Goal: Information Seeking & Learning: Check status

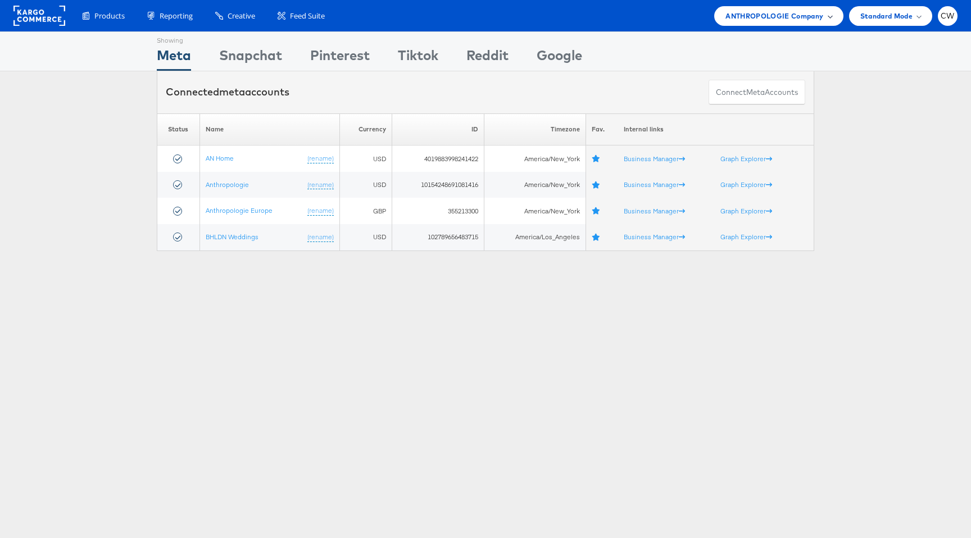
click at [755, 12] on span "ANTHROPOLOGIE Company" at bounding box center [775, 16] width 98 height 12
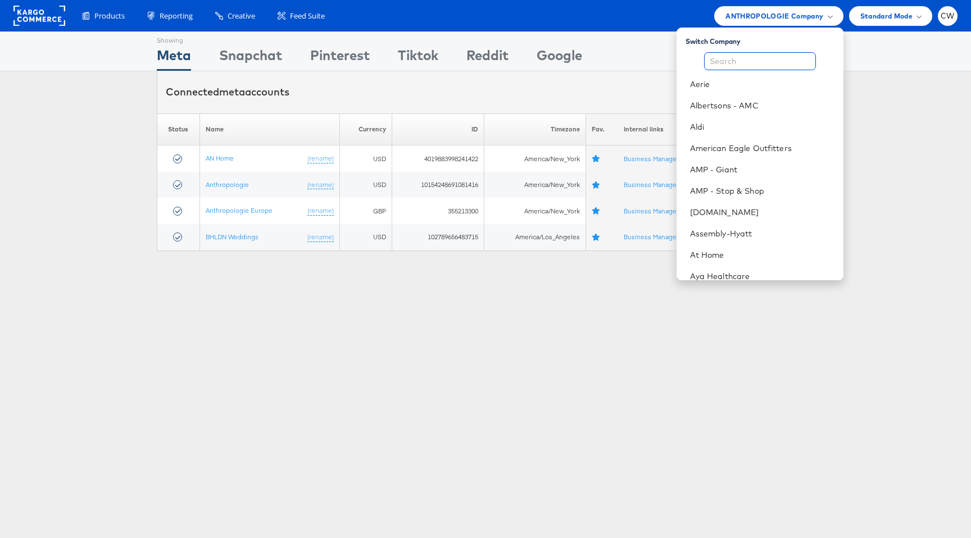
click at [744, 64] on input "text" at bounding box center [760, 61] width 112 height 18
click at [745, 234] on link "Assembly-Hyatt" at bounding box center [762, 233] width 144 height 11
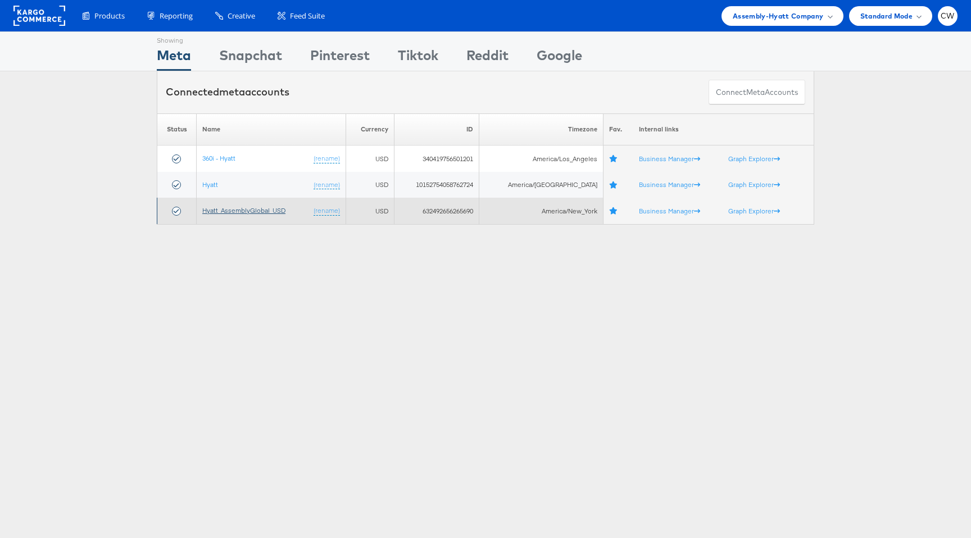
click at [255, 214] on link "Hyatt_AssemblyGlobal_USD" at bounding box center [243, 210] width 83 height 8
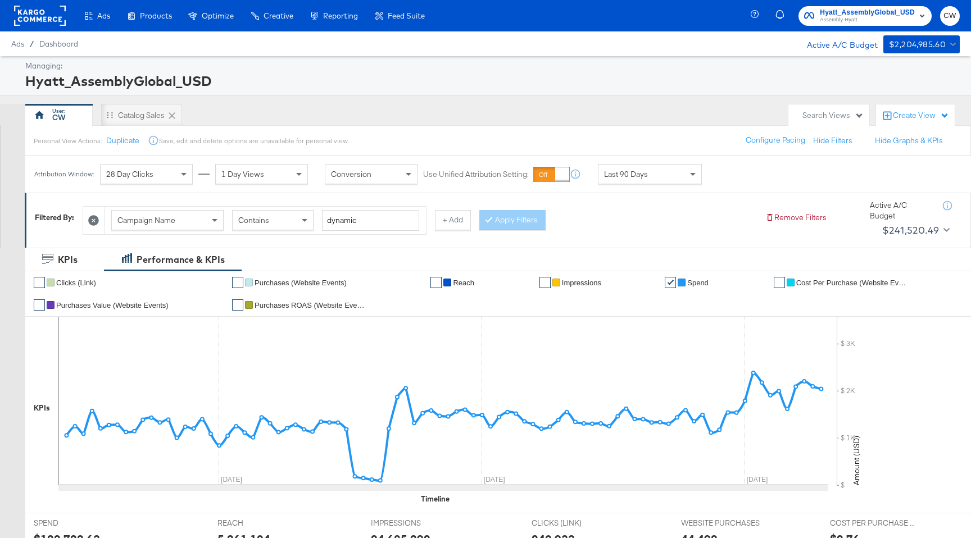
click at [634, 183] on div "Last 90 Days" at bounding box center [650, 174] width 103 height 19
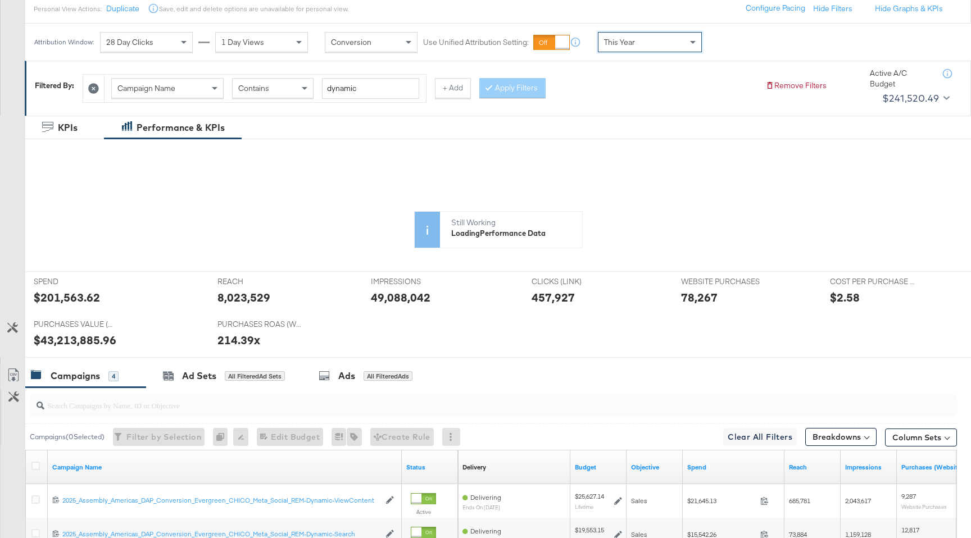
scroll to position [131, 0]
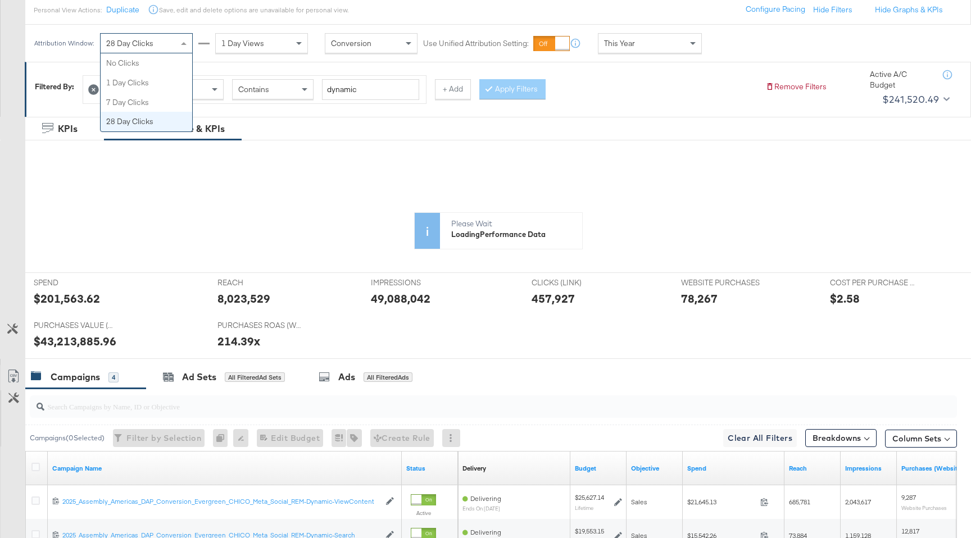
click at [139, 35] on div "28 Day Clicks" at bounding box center [147, 43] width 92 height 19
click at [79, 297] on icon at bounding box center [443, 270] width 770 height 169
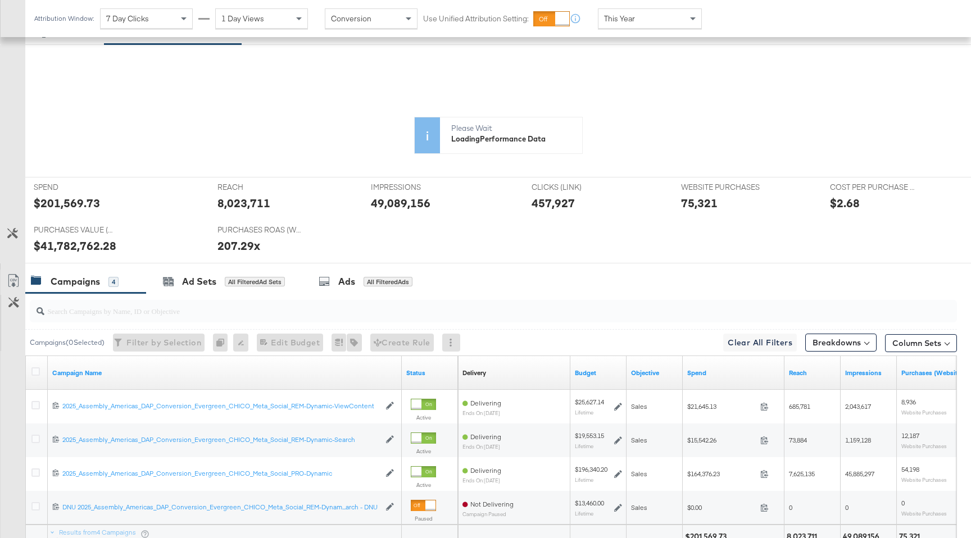
scroll to position [220, 0]
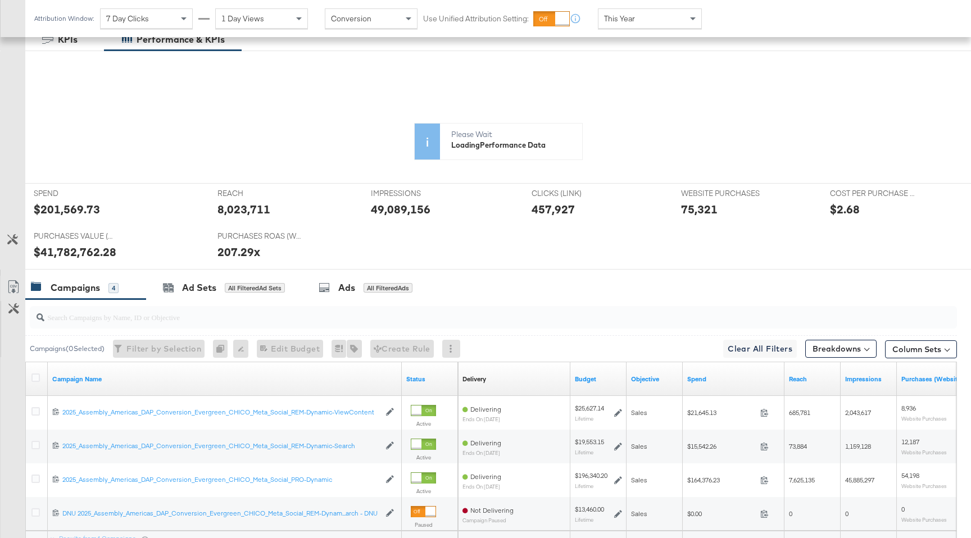
click at [81, 206] on icon at bounding box center [443, 181] width 770 height 169
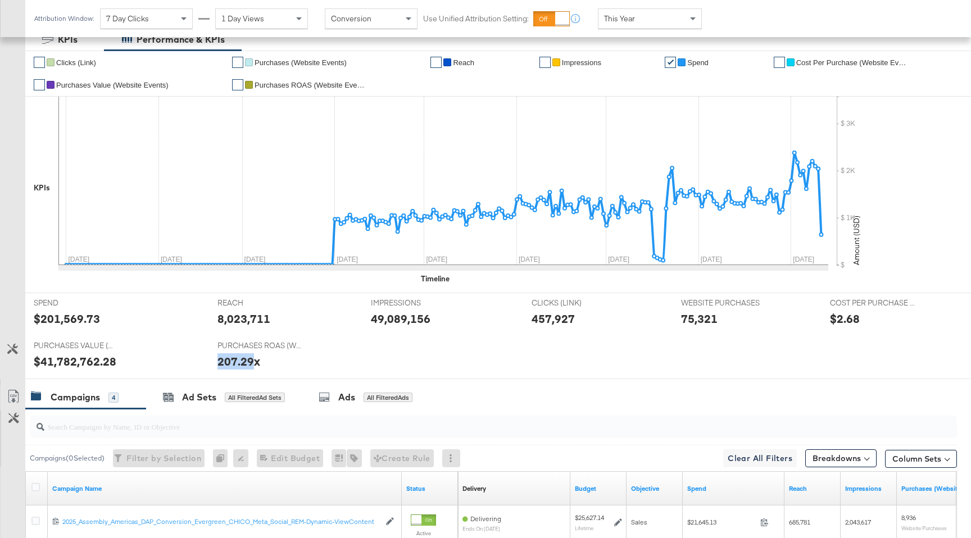
drag, startPoint x: 211, startPoint y: 362, endPoint x: 251, endPoint y: 362, distance: 39.3
click at [251, 362] on div "PURCHASES ROAS (WEBSITE EVENTS) PURCHASES ROAS (WEBSITE EVENTS) 207.29x" at bounding box center [286, 357] width 154 height 43
copy div "207.29"
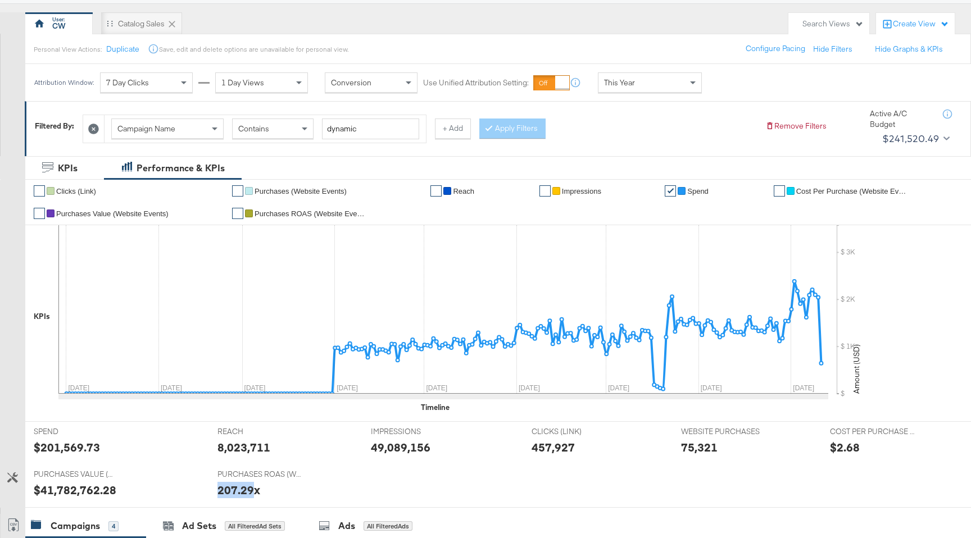
scroll to position [75, 0]
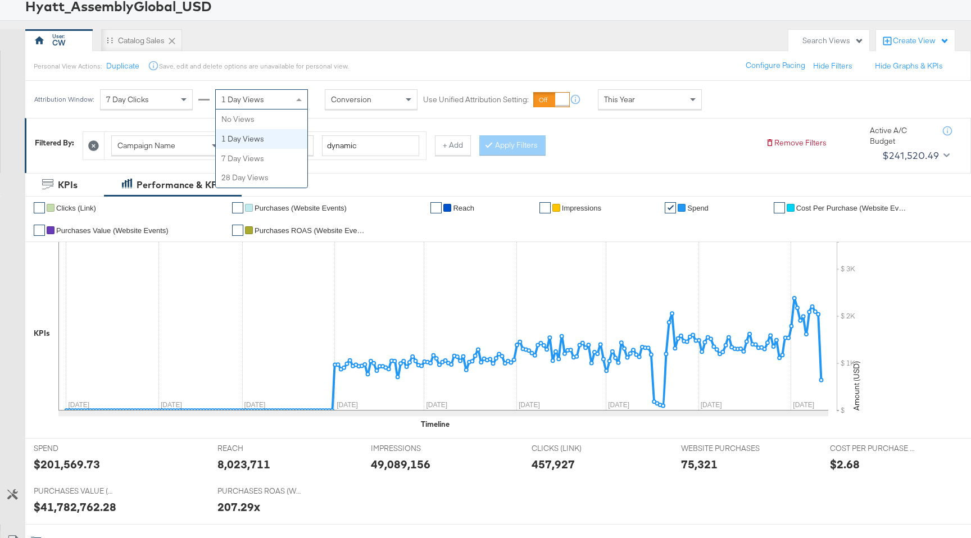
click at [252, 96] on span "1 Day Views" at bounding box center [242, 99] width 43 height 10
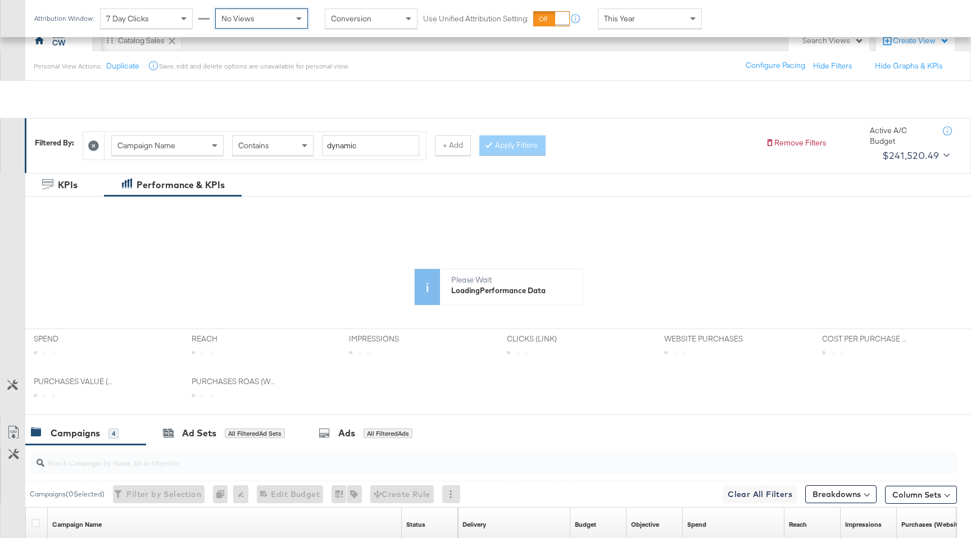
scroll to position [192, 0]
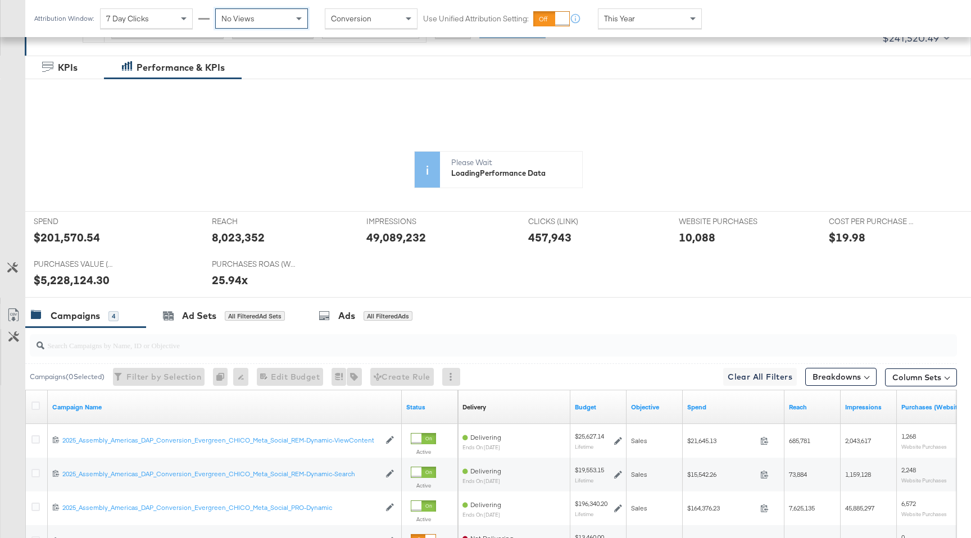
click at [153, 20] on div "7 Day Clicks" at bounding box center [147, 18] width 92 height 19
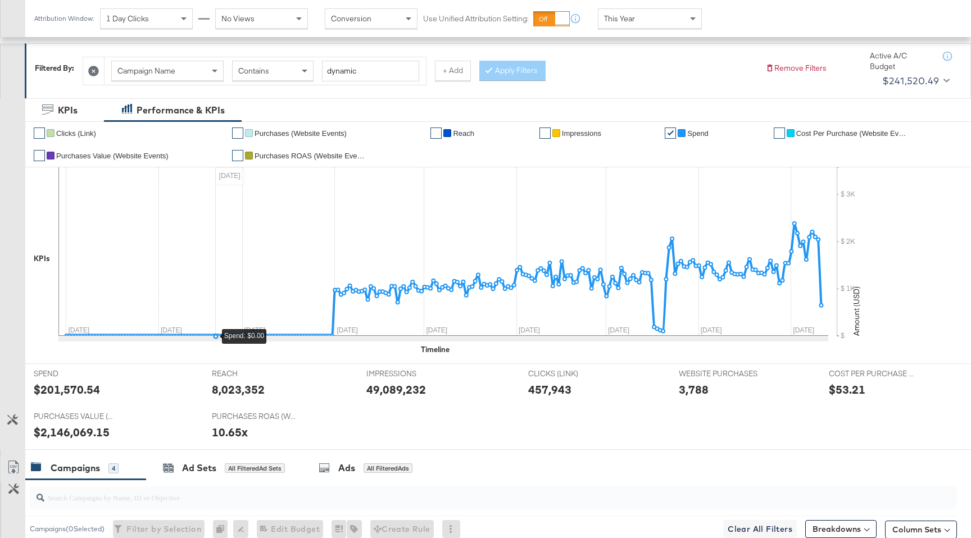
scroll to position [98, 0]
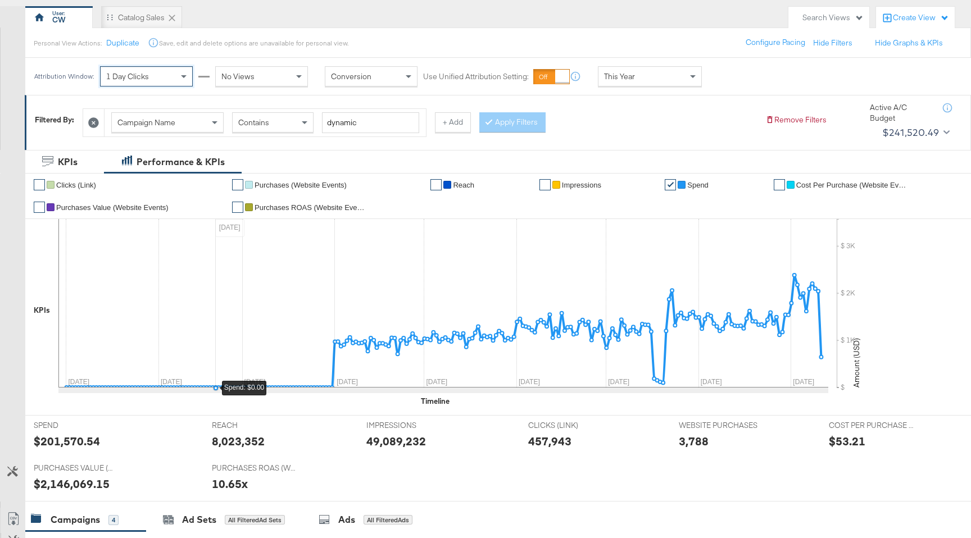
click at [252, 69] on div "No Views" at bounding box center [262, 76] width 92 height 19
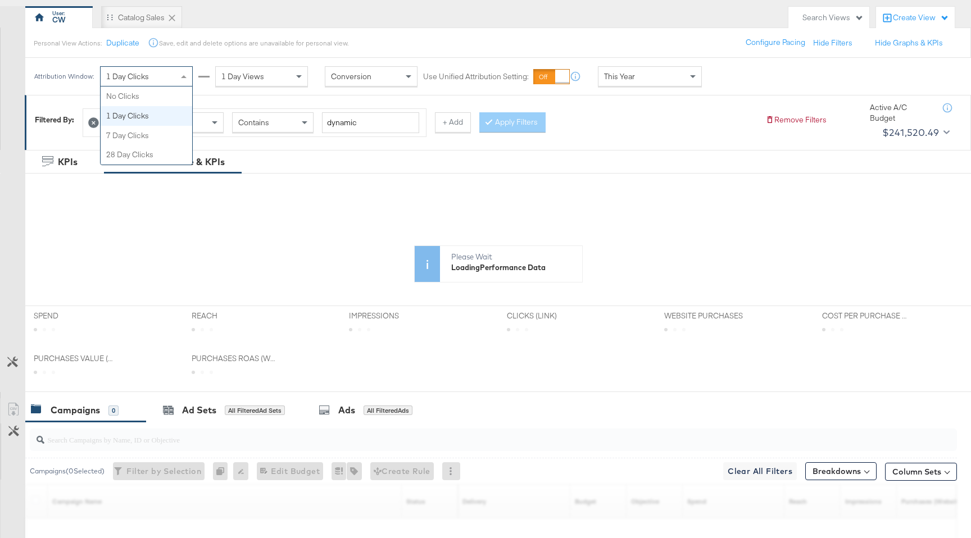
click at [162, 68] on div "1 Day Clicks" at bounding box center [147, 76] width 92 height 19
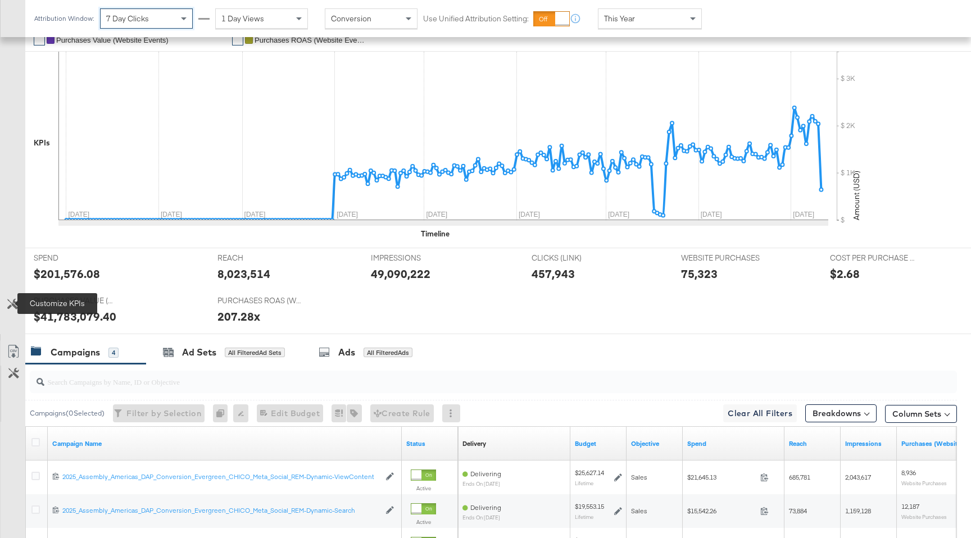
click at [10, 302] on icon at bounding box center [12, 304] width 11 height 11
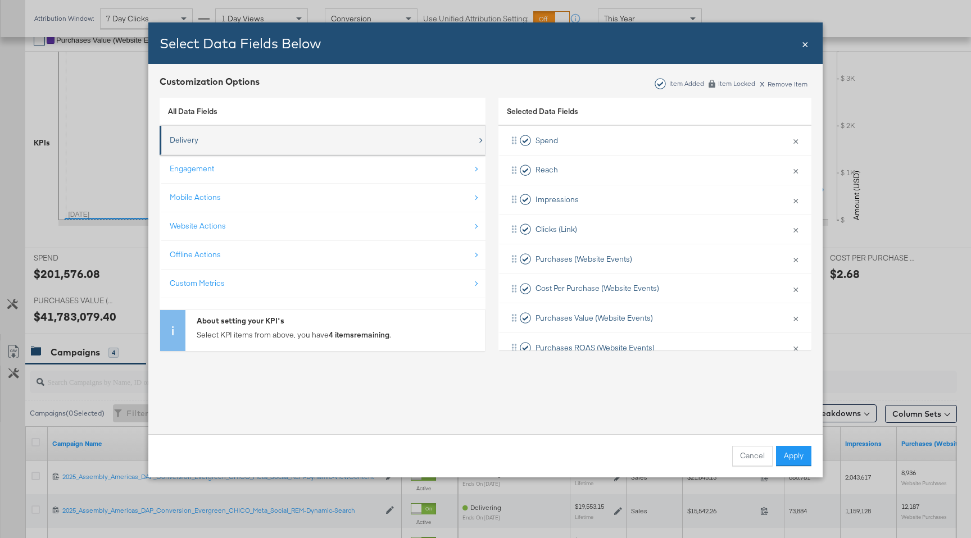
click at [266, 148] on div "Delivery" at bounding box center [323, 140] width 307 height 23
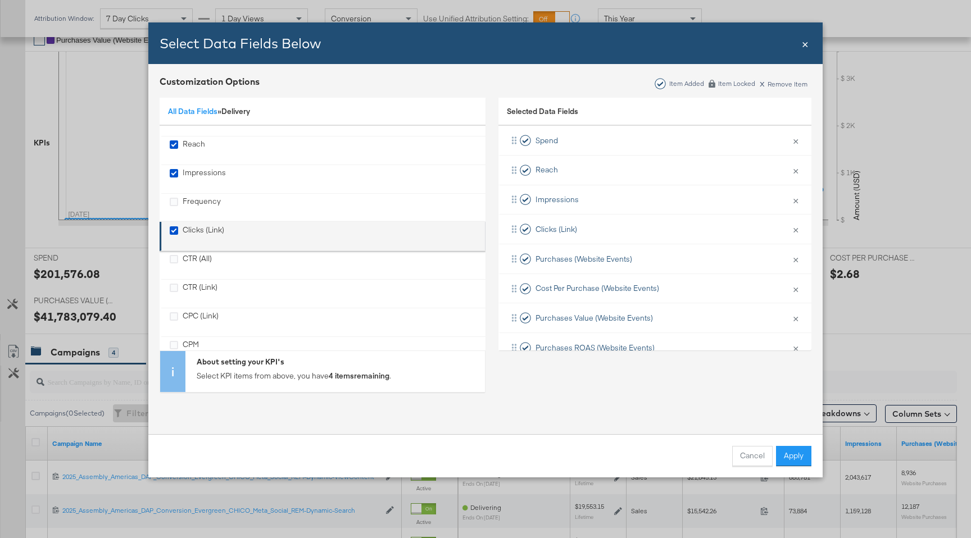
scroll to position [27, 0]
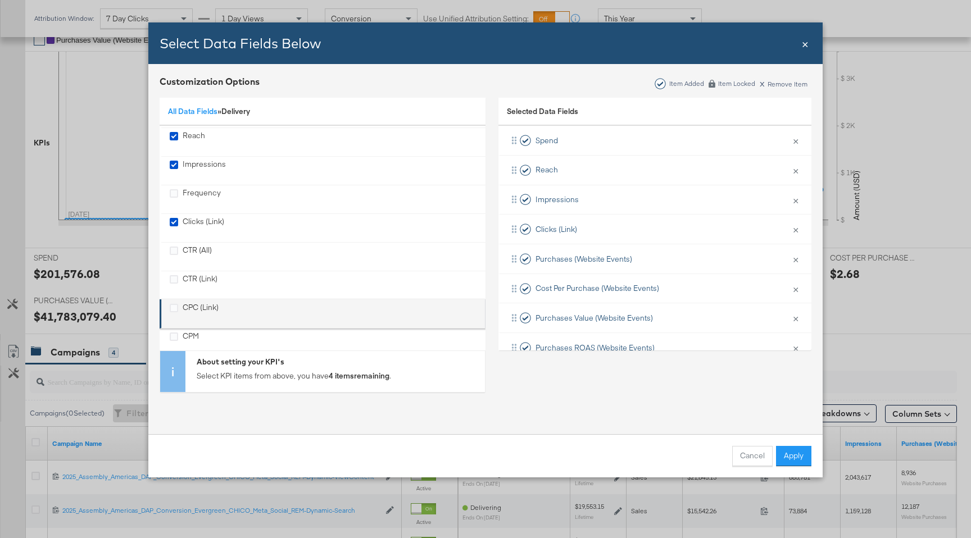
click at [203, 307] on div "CPC (Link)" at bounding box center [201, 313] width 36 height 23
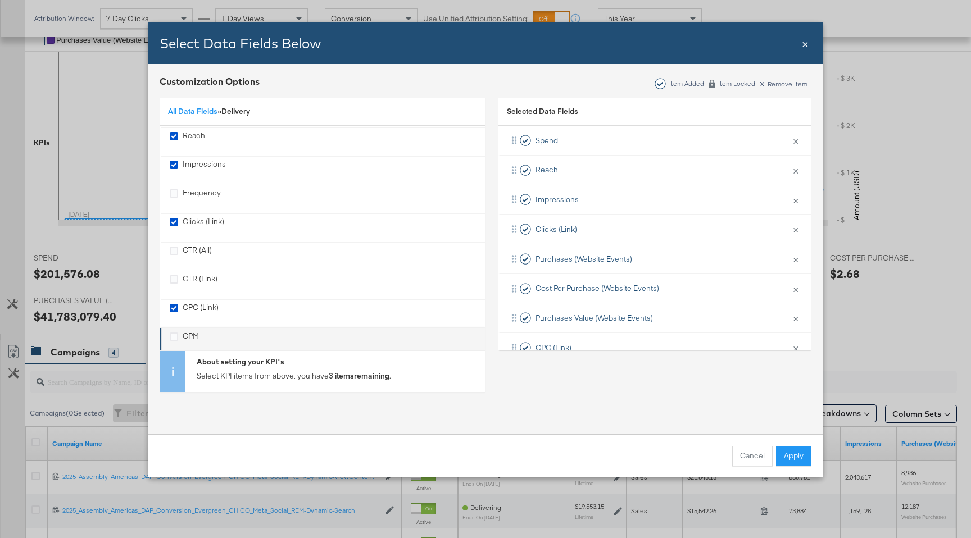
click at [192, 342] on div "CPM" at bounding box center [191, 342] width 16 height 23
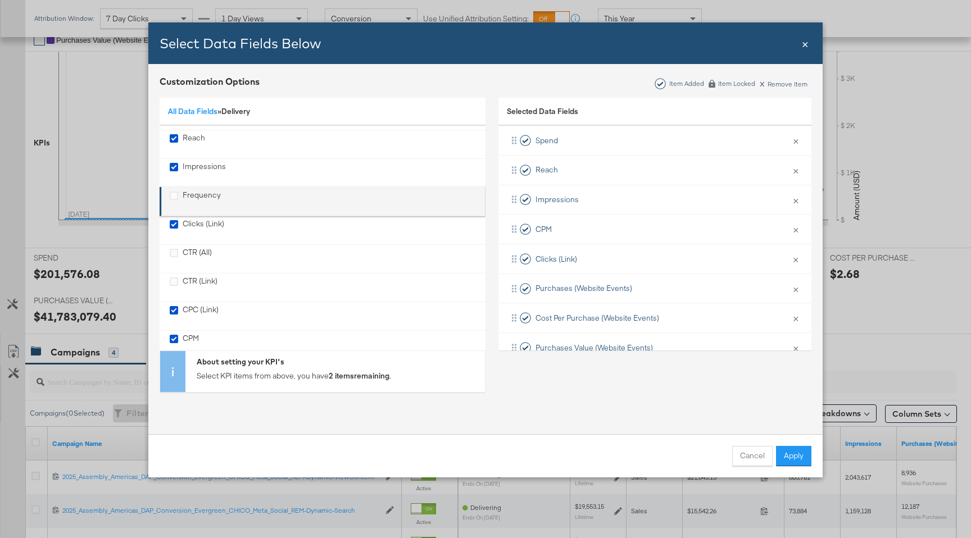
scroll to position [58, 0]
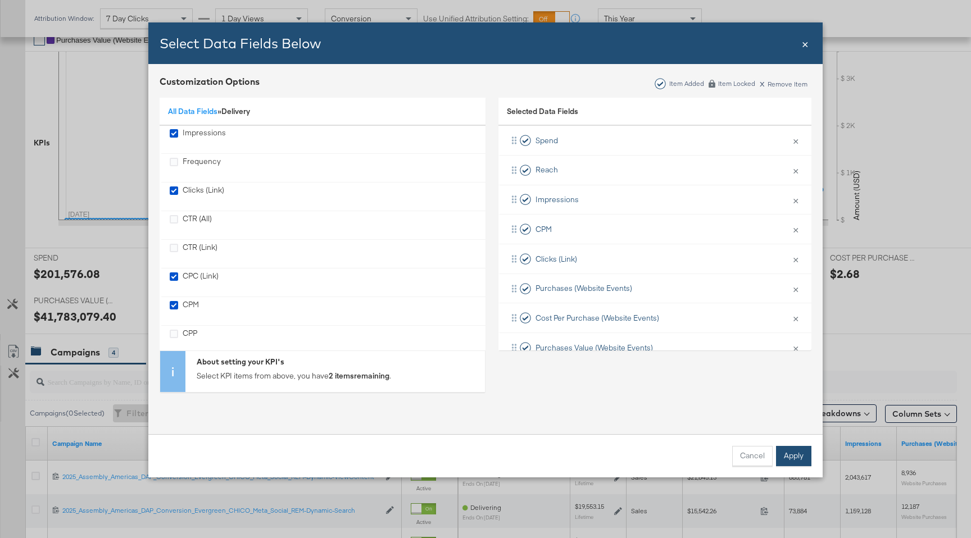
click at [799, 451] on button "Apply" at bounding box center [793, 456] width 35 height 20
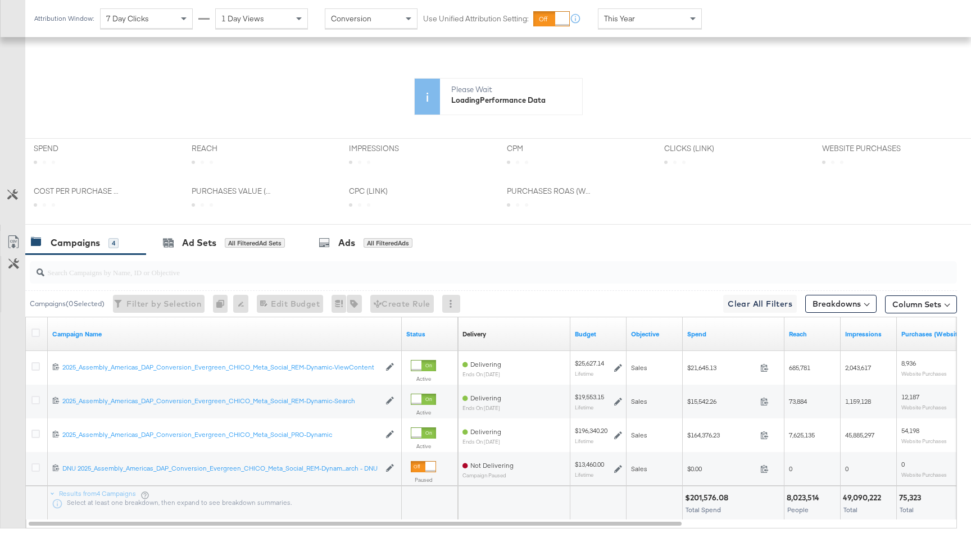
scroll to position [0, 0]
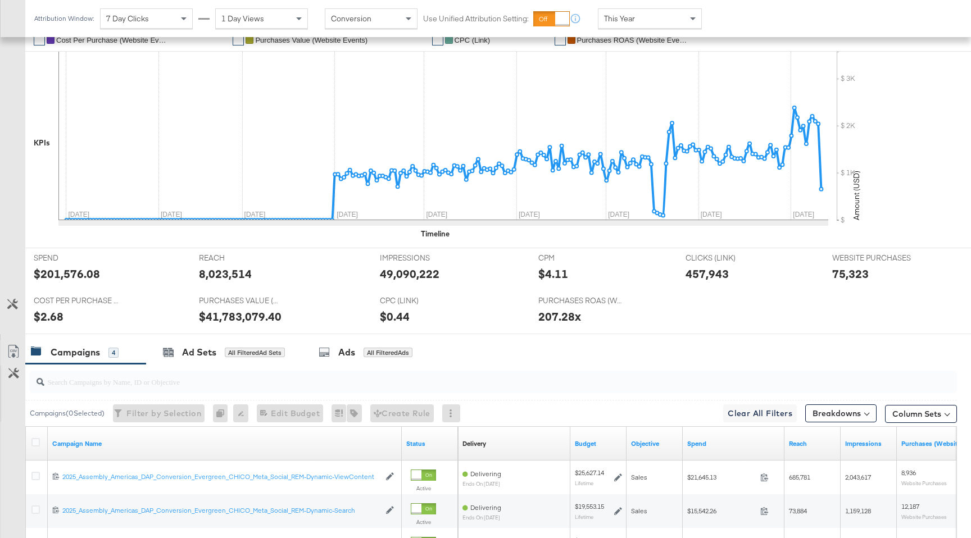
click at [15, 307] on icon at bounding box center [12, 304] width 11 height 11
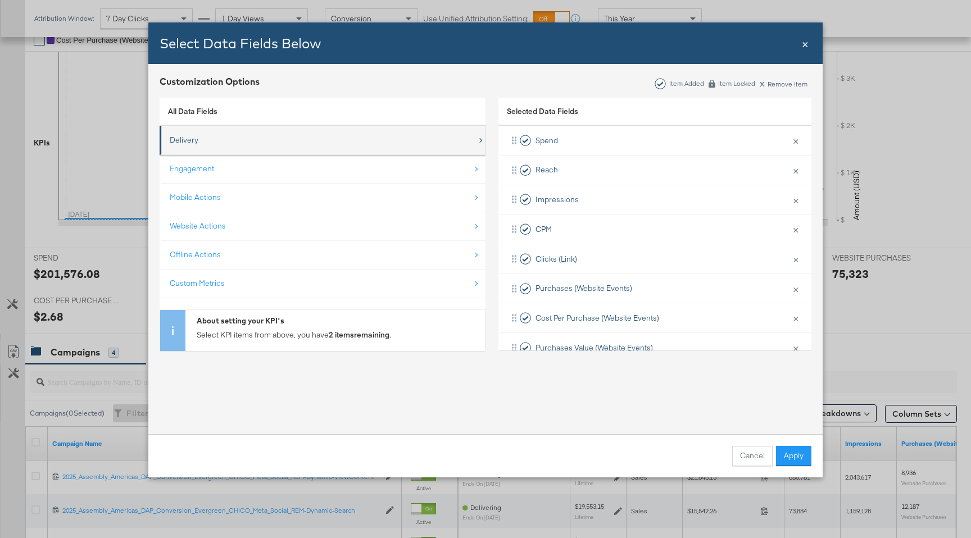
click at [265, 149] on div "Delivery" at bounding box center [323, 140] width 307 height 23
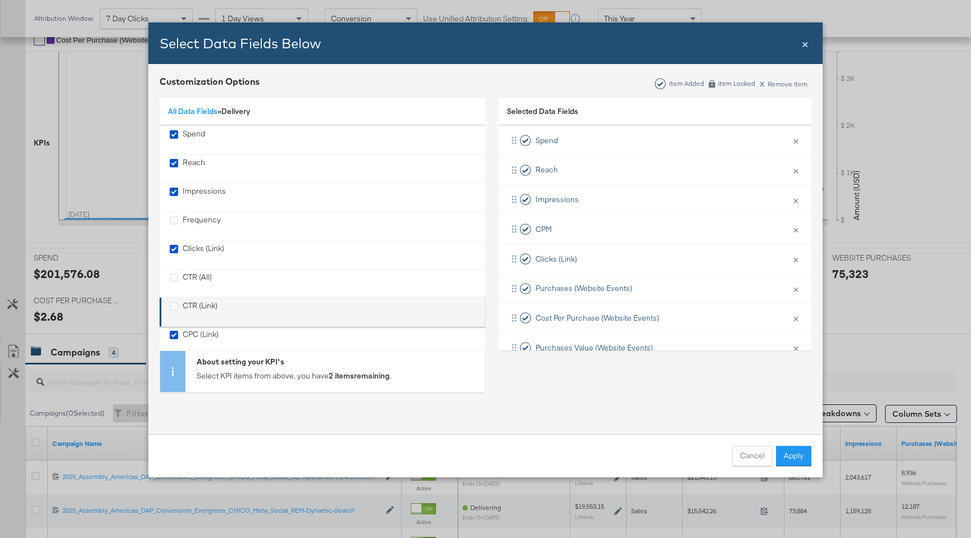
click at [210, 307] on div "CTR (Link)" at bounding box center [200, 312] width 35 height 23
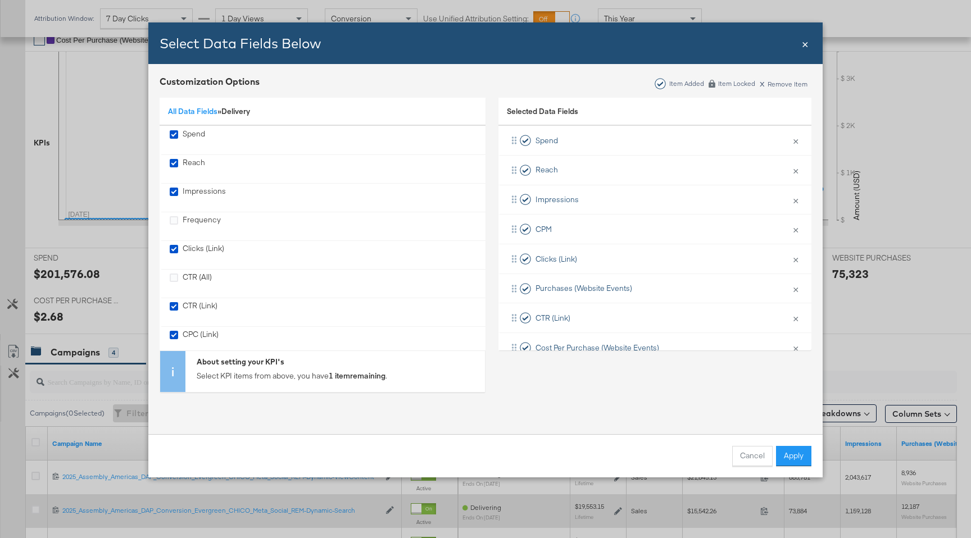
click at [794, 453] on button "Apply" at bounding box center [793, 456] width 35 height 20
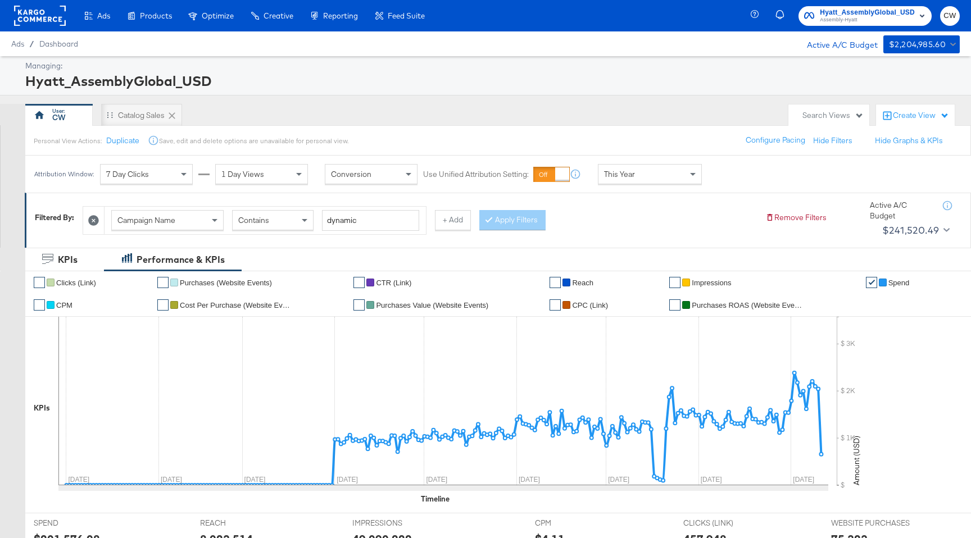
click at [899, 284] on span "Spend" at bounding box center [898, 283] width 21 height 8
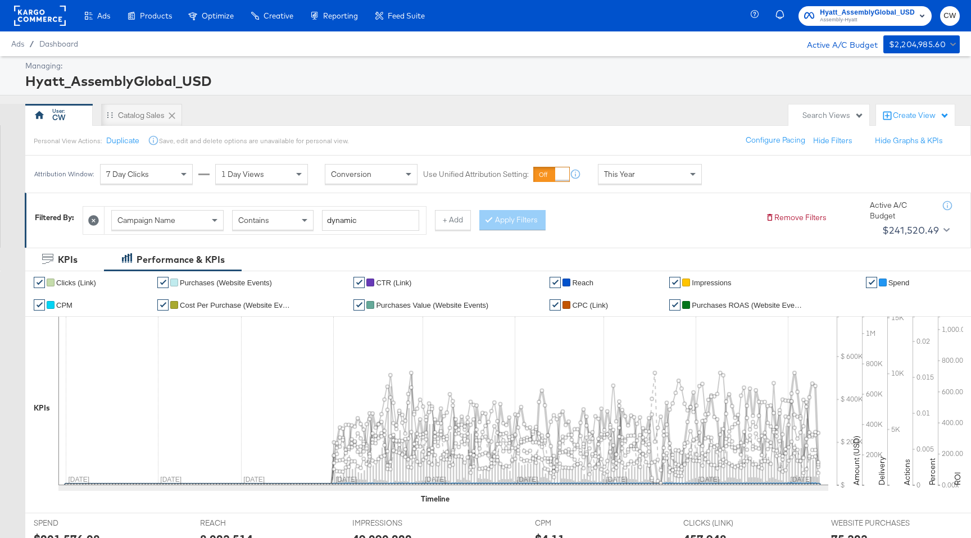
click at [898, 284] on span "Spend" at bounding box center [898, 283] width 21 height 8
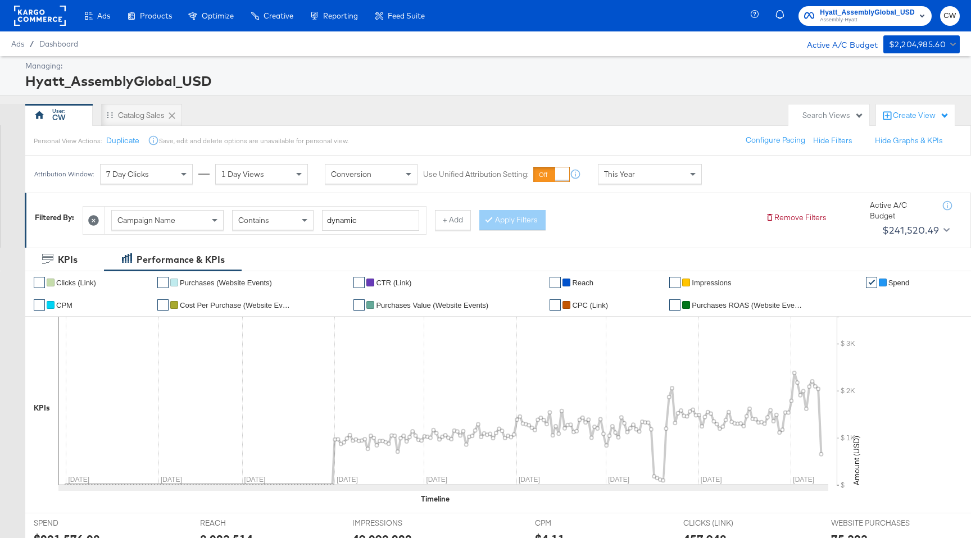
click at [731, 302] on span "Purchases ROAS (Website Events)" at bounding box center [748, 305] width 112 height 8
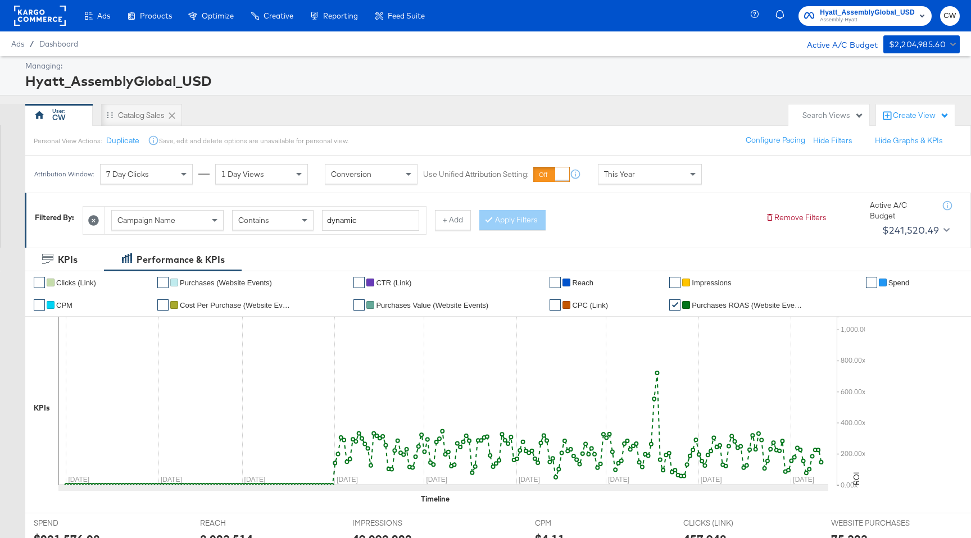
click at [52, 18] on rect at bounding box center [40, 16] width 52 height 20
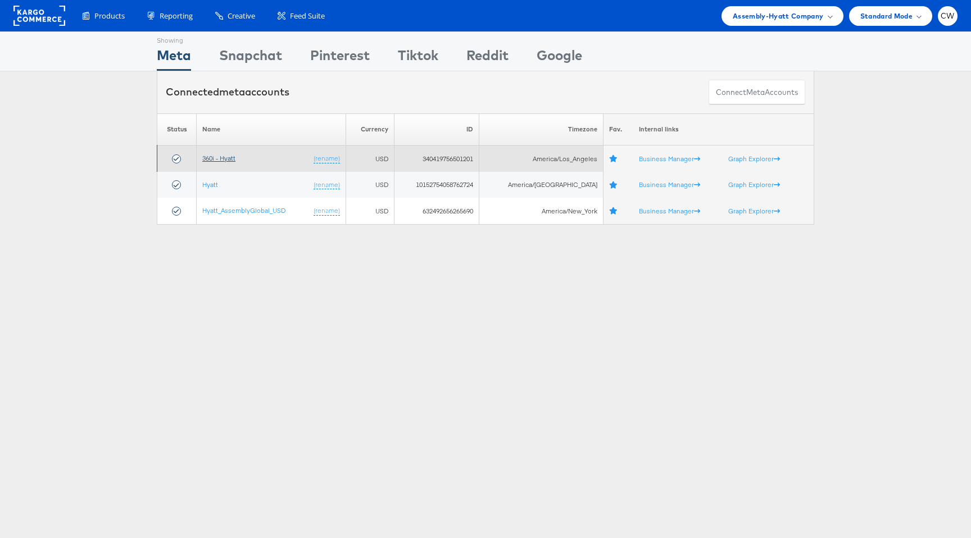
click at [219, 154] on link "360i - Hyatt" at bounding box center [218, 158] width 33 height 8
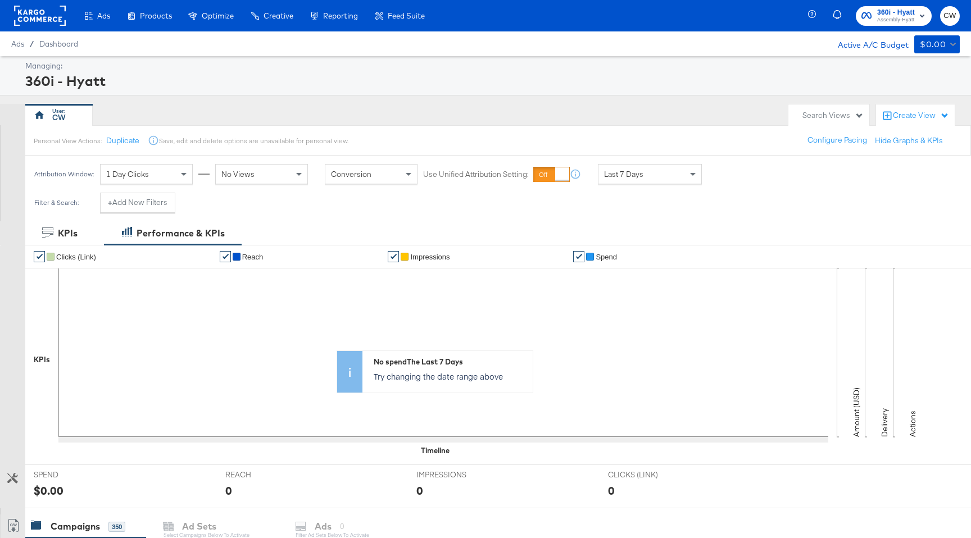
click at [842, 115] on div "Search Views" at bounding box center [833, 115] width 61 height 11
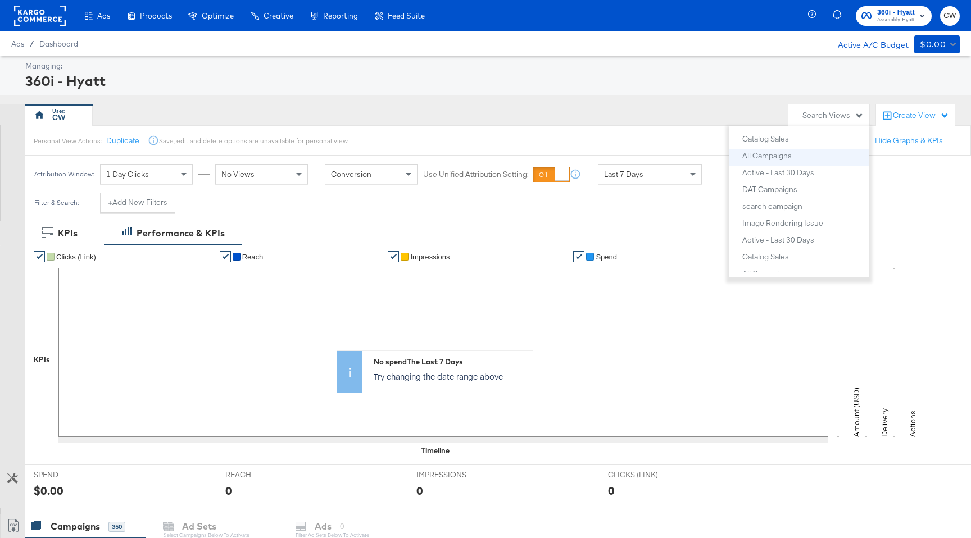
scroll to position [242, 0]
click at [796, 242] on div "Stitcher Spend Campaign Level - Monthly" at bounding box center [803, 237] width 122 height 16
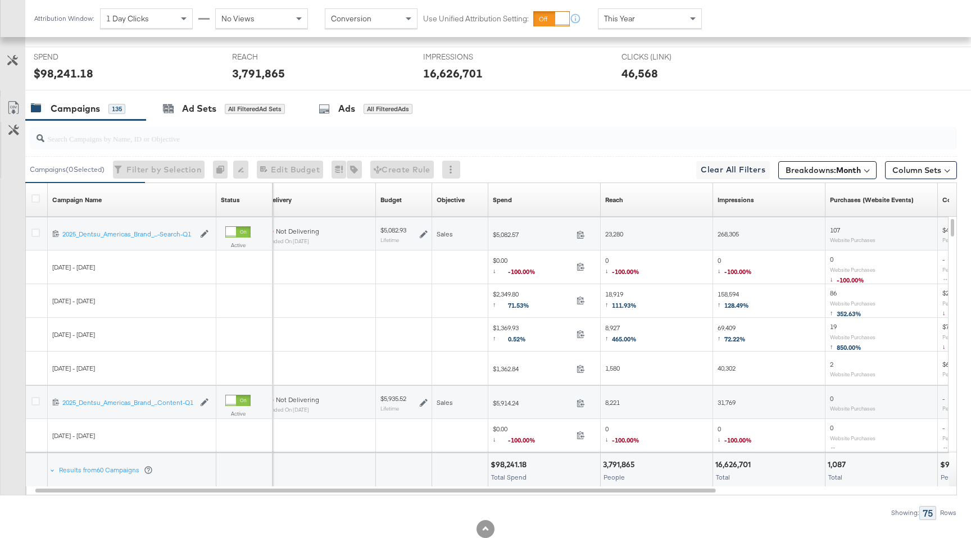
scroll to position [265, 0]
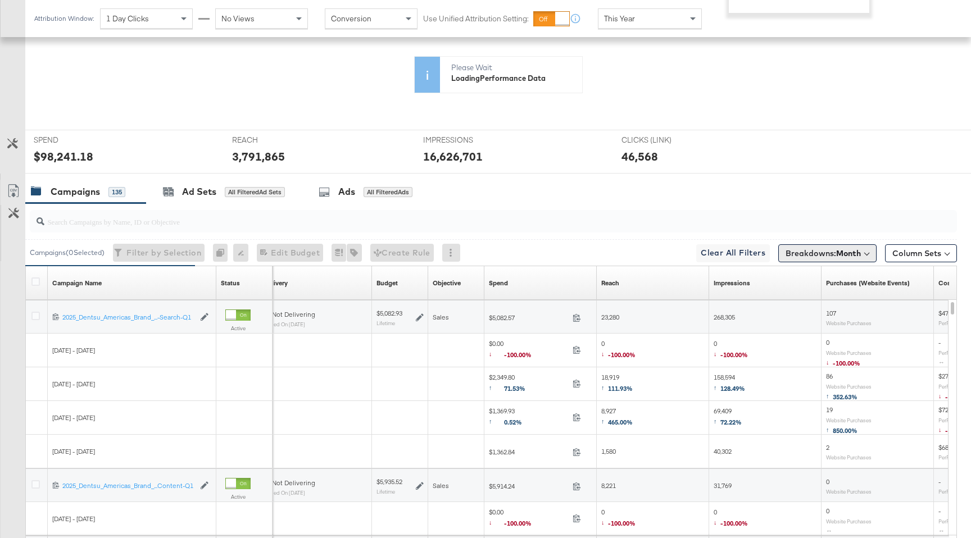
click at [824, 259] on button "Breakdowns: Month" at bounding box center [827, 253] width 98 height 18
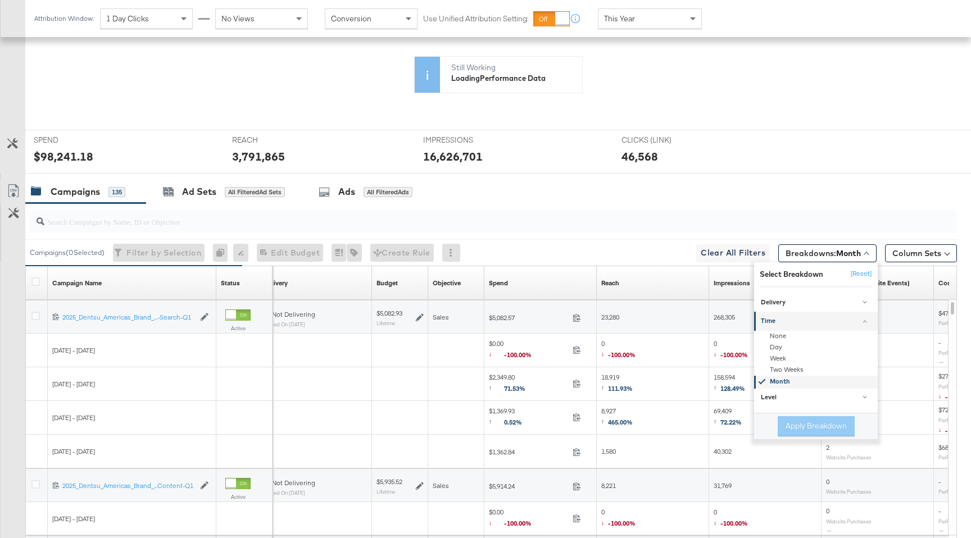
click at [781, 382] on div "Month" at bounding box center [817, 381] width 122 height 13
click at [789, 336] on div "None" at bounding box center [817, 335] width 122 height 11
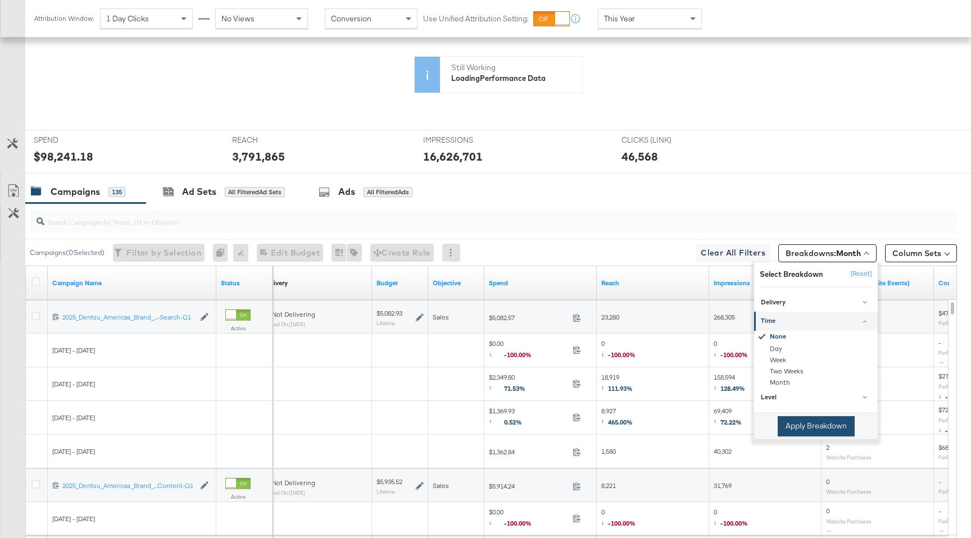
click at [806, 432] on button "Apply Breakdown" at bounding box center [816, 426] width 77 height 20
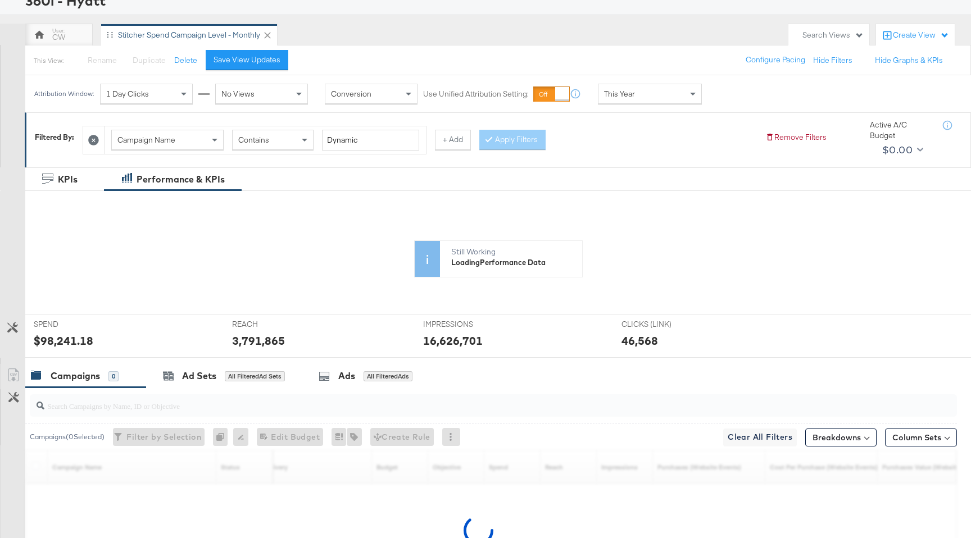
scroll to position [0, 0]
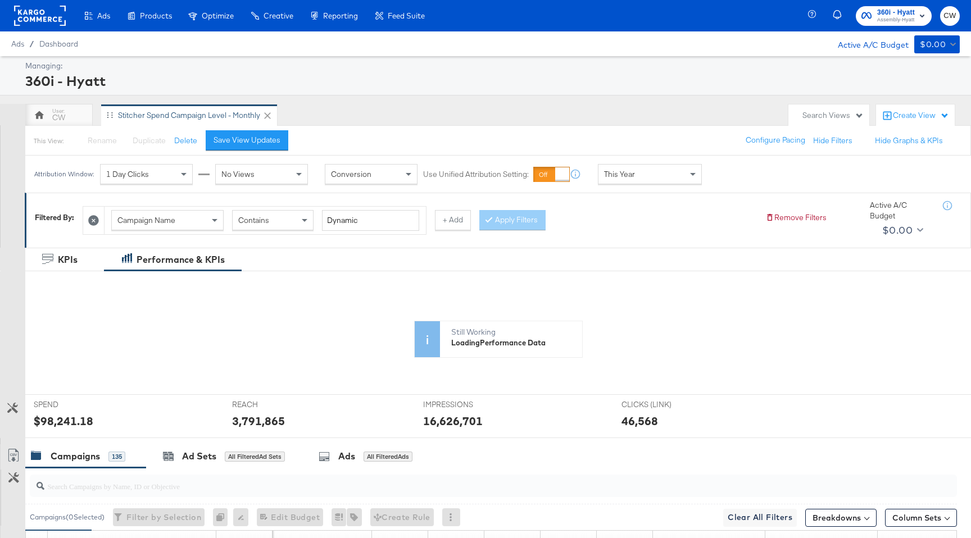
click at [648, 171] on div "This Year" at bounding box center [650, 174] width 103 height 19
click at [738, 175] on div "[DATE]" at bounding box center [732, 178] width 19 height 9
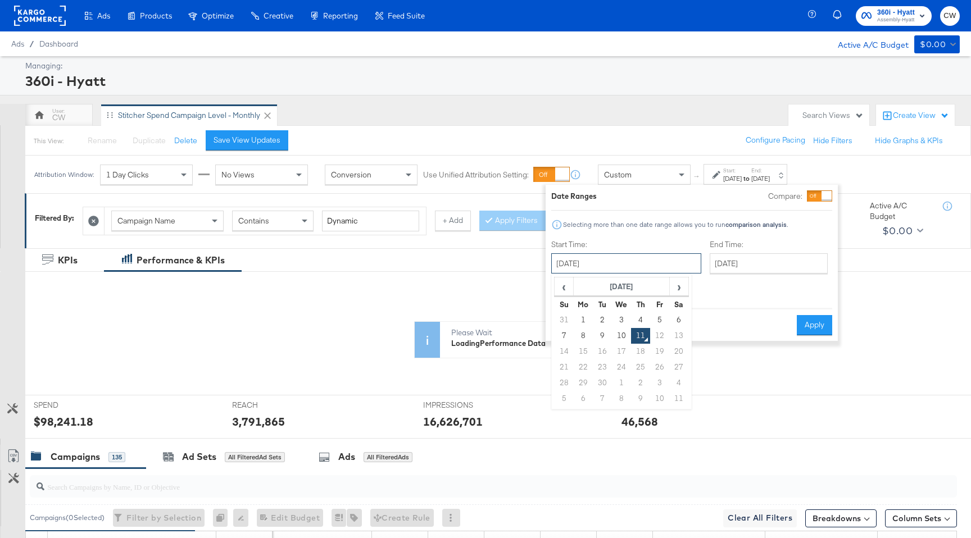
click at [618, 264] on input "[DATE]" at bounding box center [626, 263] width 150 height 20
click at [564, 289] on span "‹" at bounding box center [563, 286] width 17 height 17
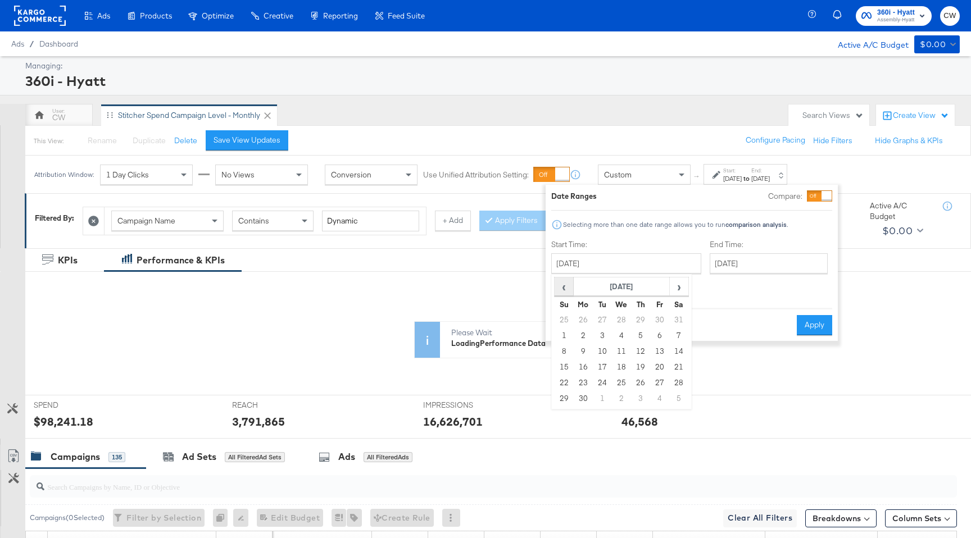
click at [564, 289] on span "‹" at bounding box center [563, 286] width 17 height 17
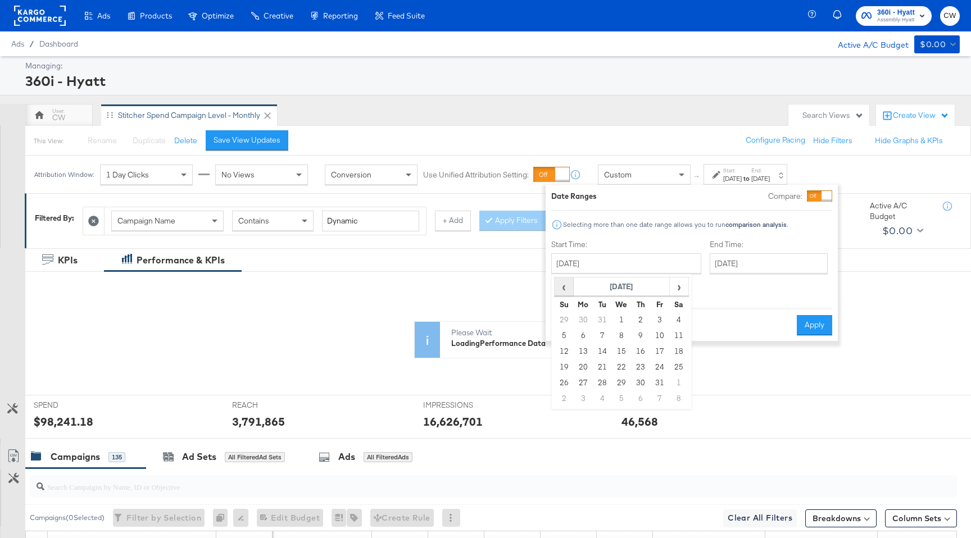
click at [564, 289] on span "‹" at bounding box center [563, 286] width 17 height 17
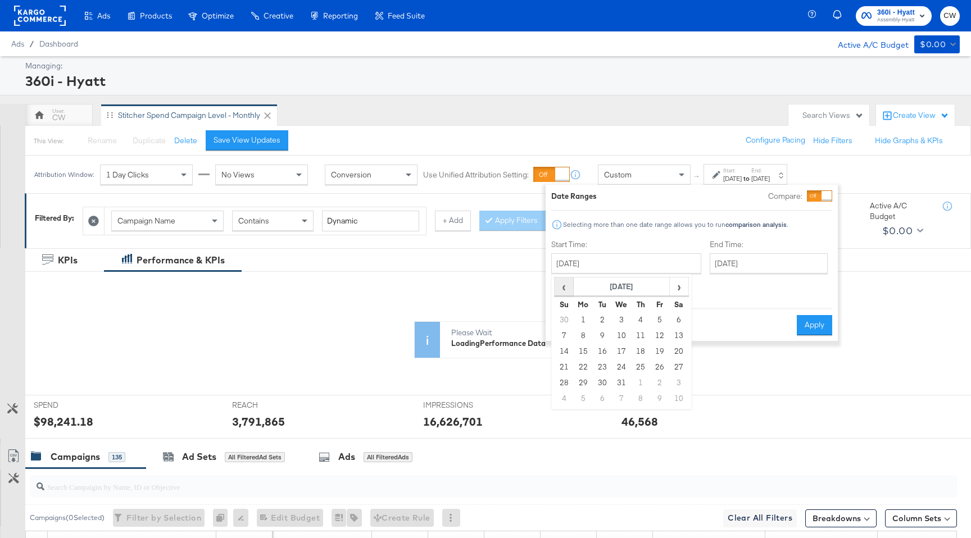
click at [564, 289] on span "‹" at bounding box center [563, 286] width 17 height 17
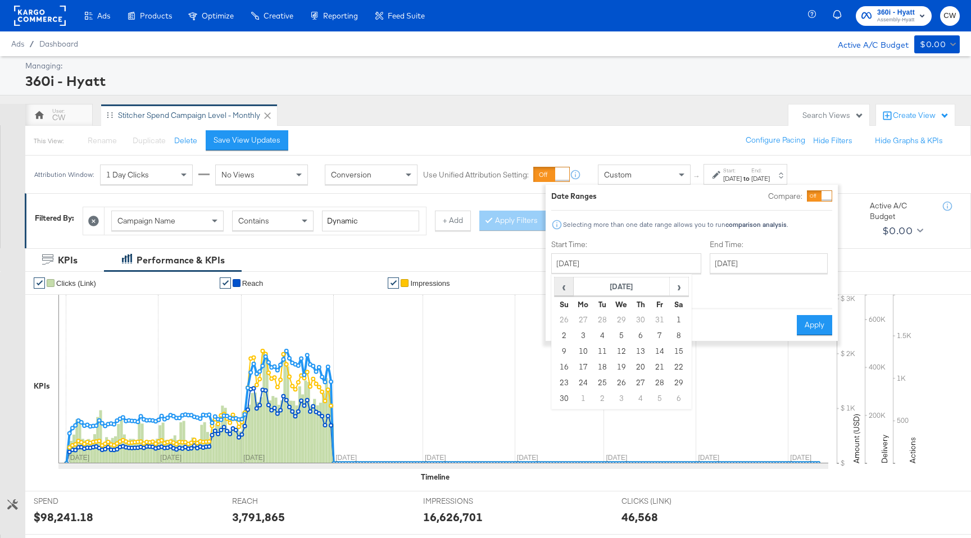
click at [564, 289] on span "‹" at bounding box center [563, 286] width 17 height 17
click at [677, 289] on span "›" at bounding box center [678, 286] width 17 height 17
click at [589, 317] on td "1" at bounding box center [583, 320] width 19 height 16
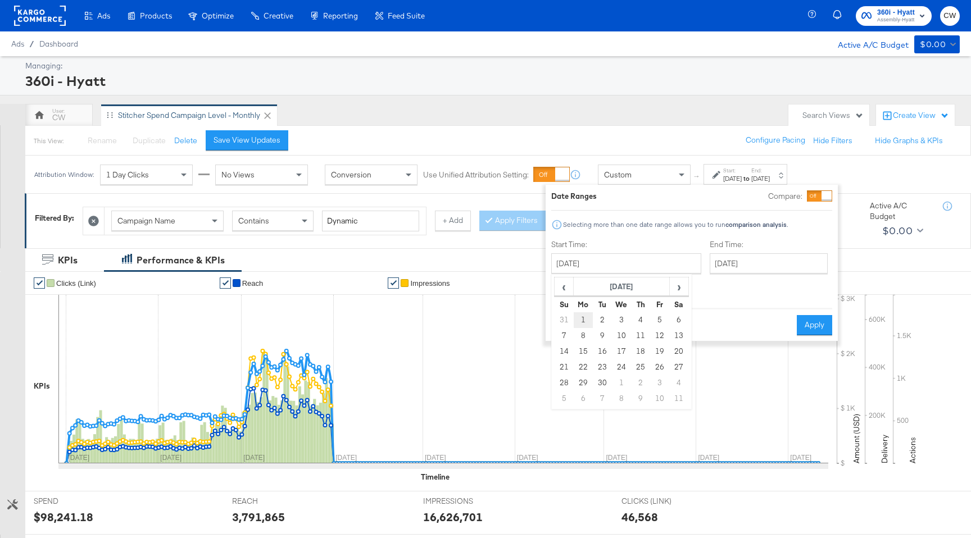
type input "[DATE]"
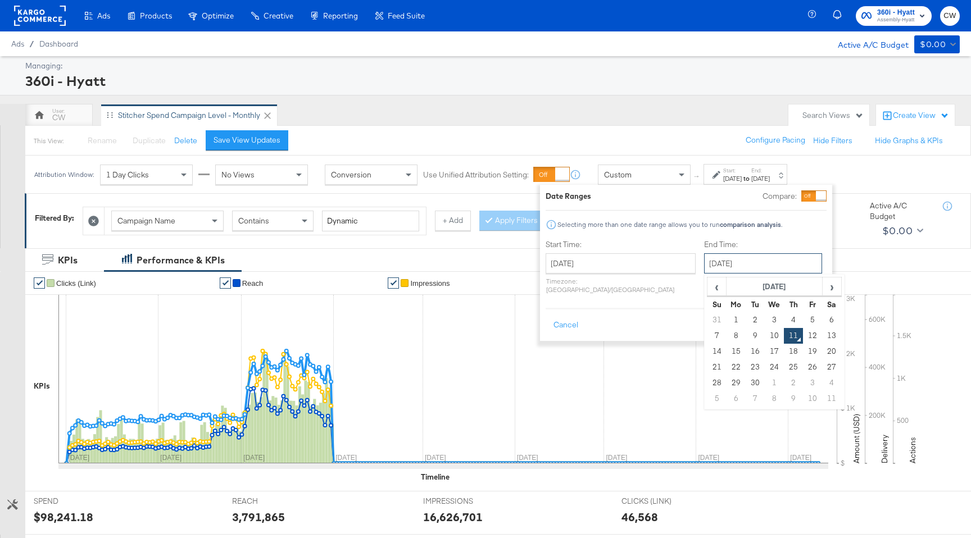
click at [736, 259] on input "[DATE]" at bounding box center [763, 263] width 118 height 20
click at [708, 289] on span "‹" at bounding box center [716, 286] width 17 height 17
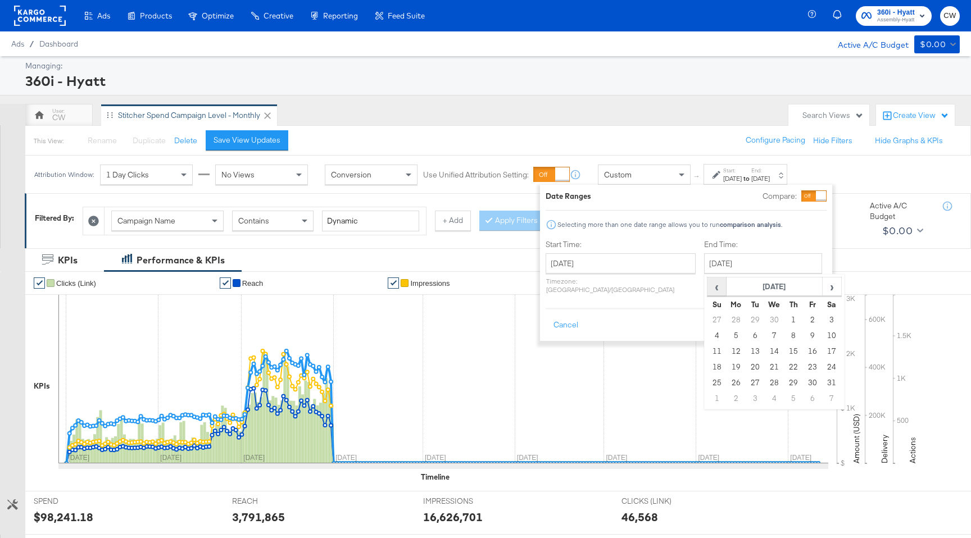
click at [708, 289] on span "‹" at bounding box center [716, 286] width 17 height 17
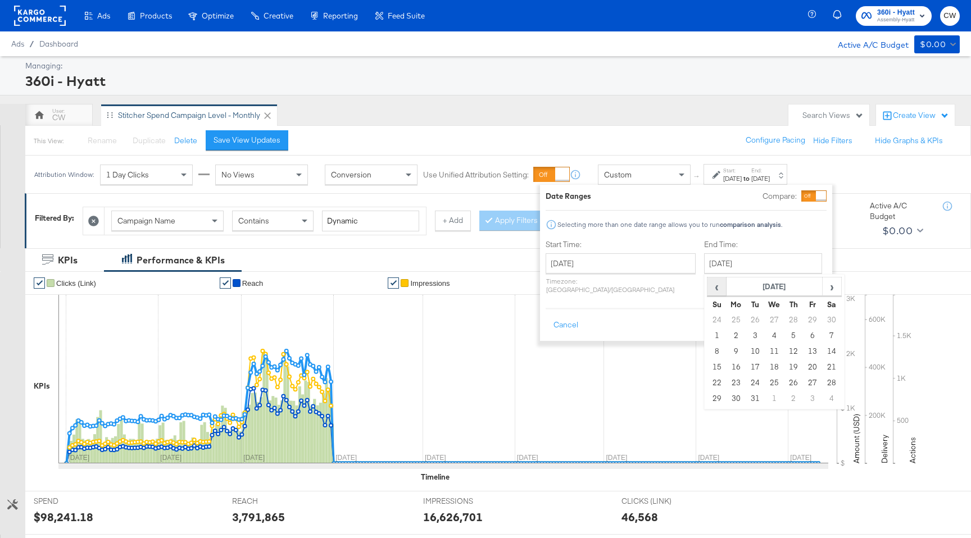
click at [708, 289] on span "‹" at bounding box center [716, 286] width 17 height 17
click at [727, 353] on td "9" at bounding box center [736, 352] width 19 height 16
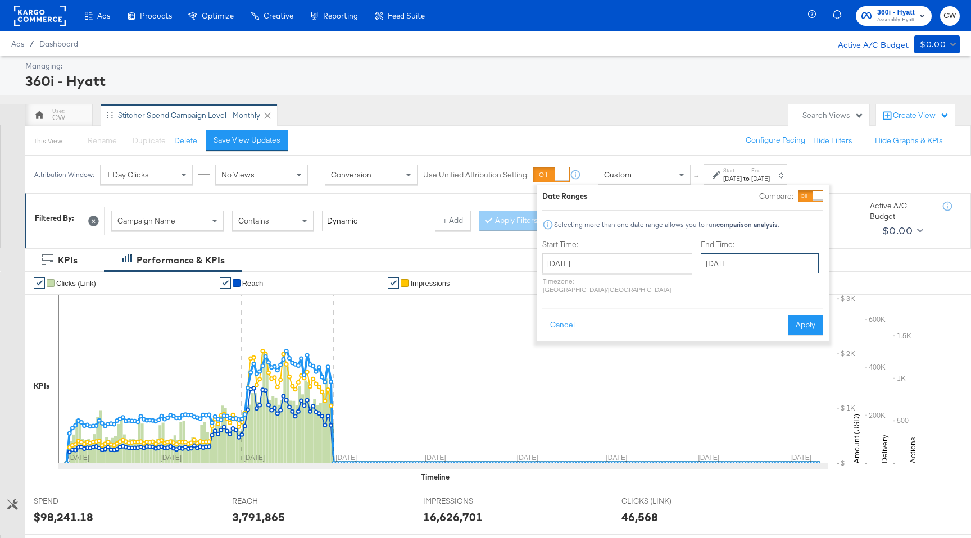
click at [711, 266] on input "[DATE]" at bounding box center [760, 263] width 118 height 20
click at [742, 351] on td "10" at bounding box center [751, 352] width 19 height 16
type input "[DATE]"
click at [810, 320] on button "Apply" at bounding box center [808, 325] width 35 height 20
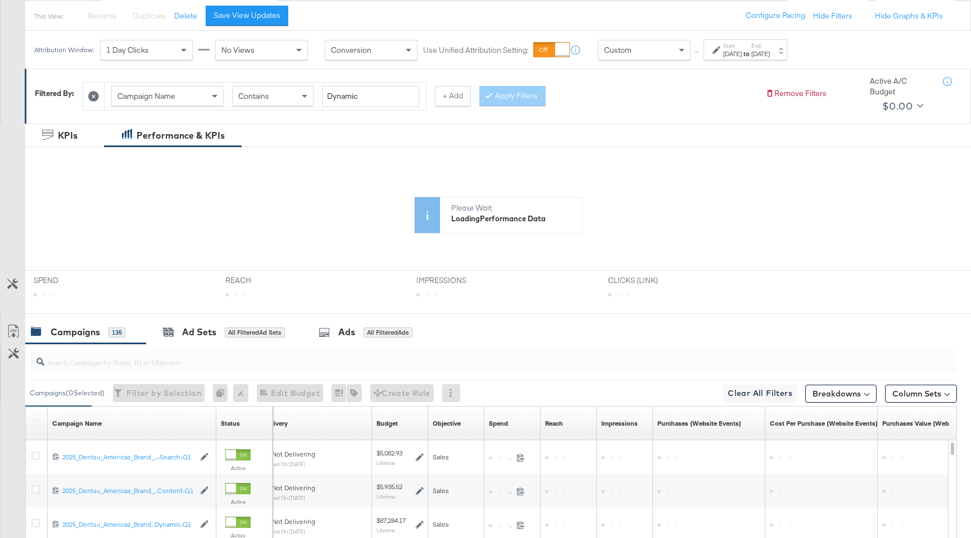
scroll to position [125, 0]
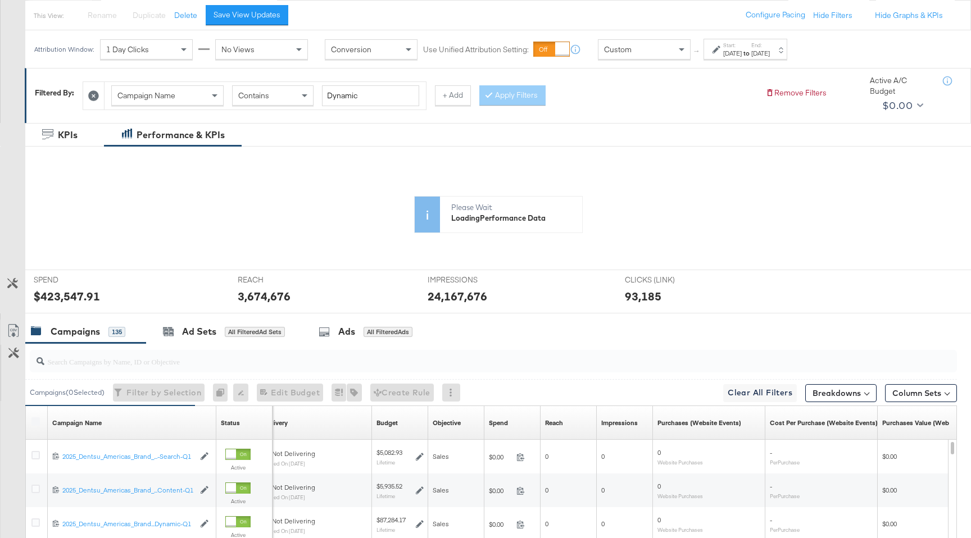
click at [6, 279] on button "Customize KPIs" at bounding box center [12, 284] width 25 height 20
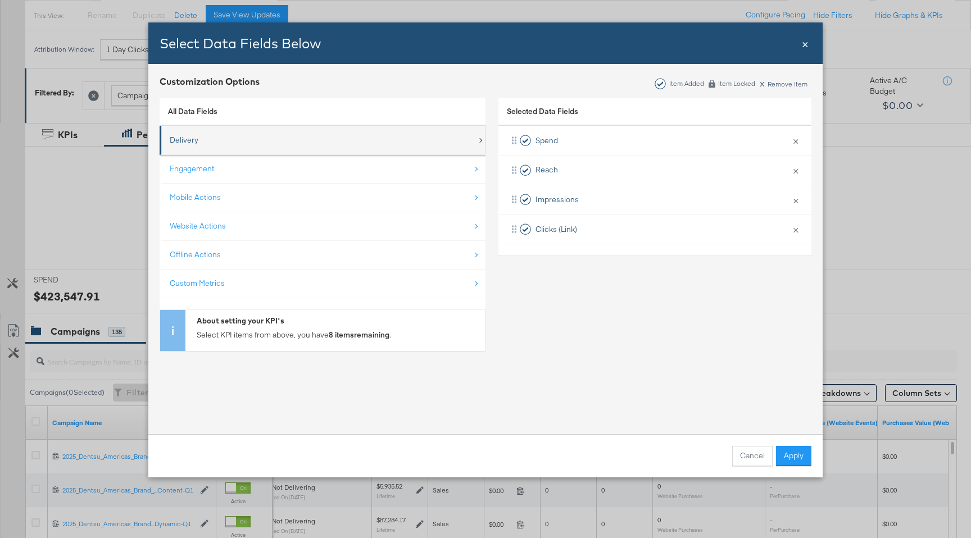
click at [239, 143] on div "Delivery" at bounding box center [323, 140] width 307 height 23
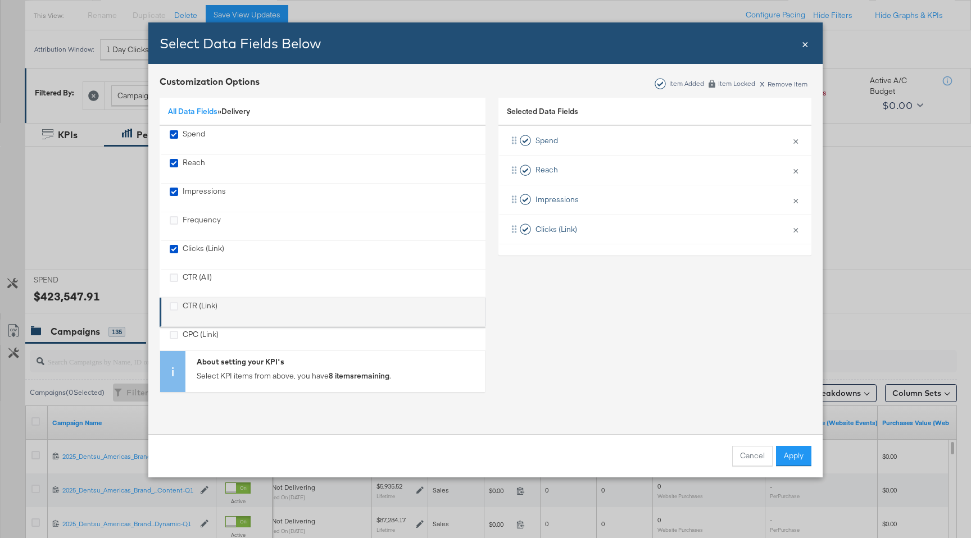
scroll to position [40, 0]
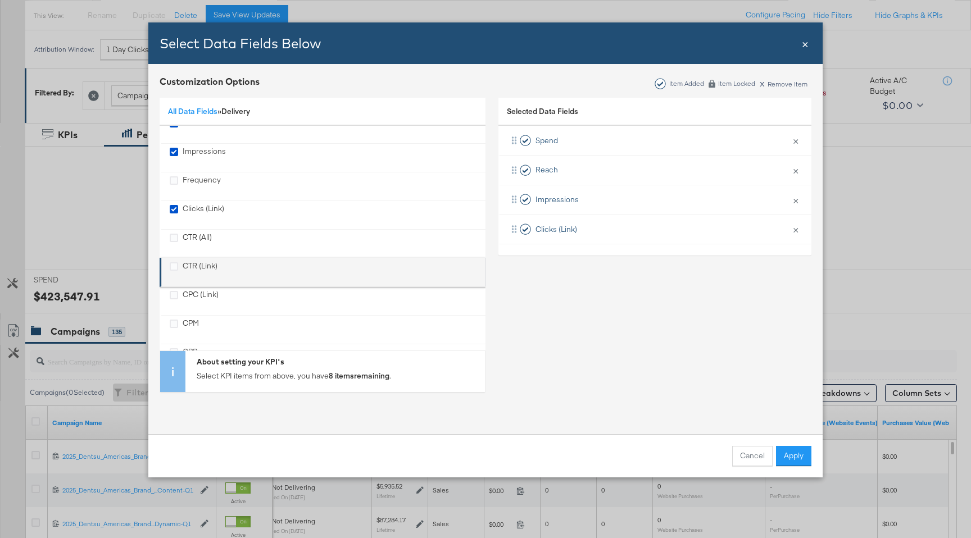
click at [205, 264] on div "CTR (Link)" at bounding box center [200, 272] width 35 height 23
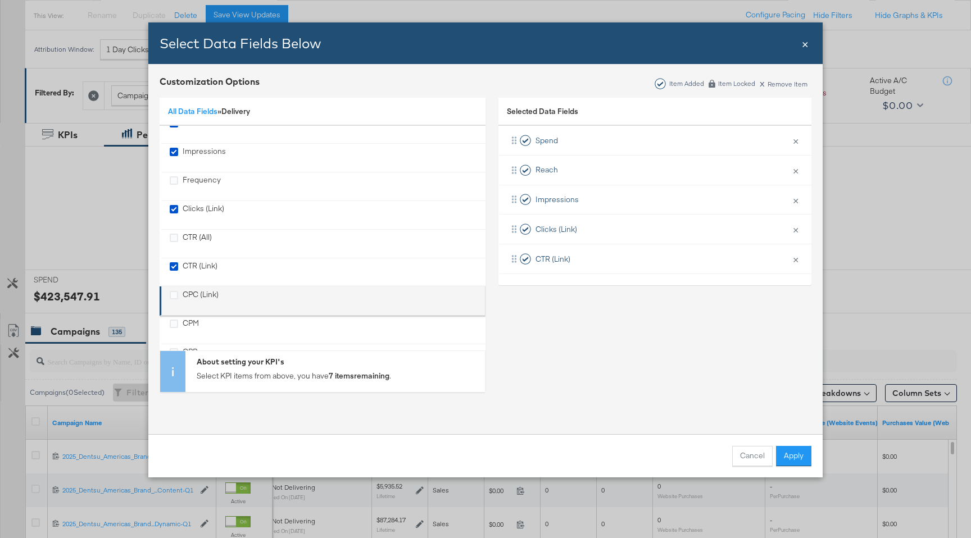
click at [205, 289] on li "CPC (Link)" at bounding box center [323, 301] width 326 height 29
click at [198, 298] on div "CPC (Link)" at bounding box center [201, 300] width 36 height 23
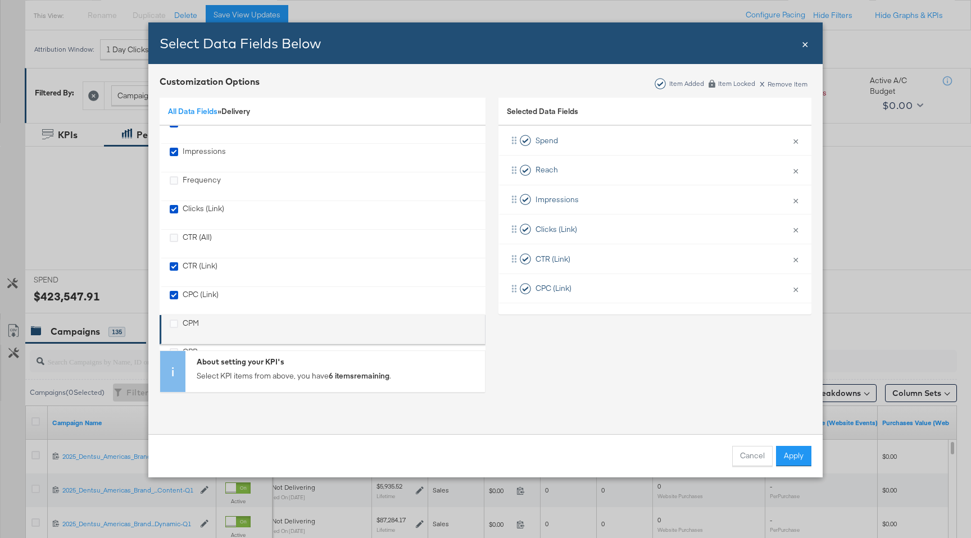
click at [194, 323] on div "CPM" at bounding box center [191, 329] width 16 height 23
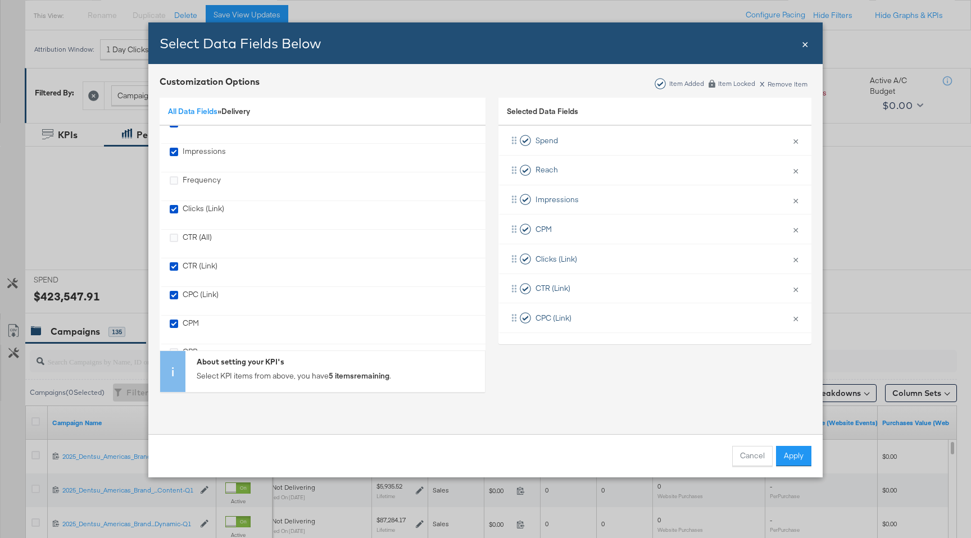
click at [206, 120] on div "All Data Fields » Delivery" at bounding box center [323, 112] width 326 height 29
click at [206, 116] on div "All Data Fields » Delivery" at bounding box center [209, 111] width 82 height 11
click at [206, 111] on link "All Data Fields" at bounding box center [192, 111] width 49 height 10
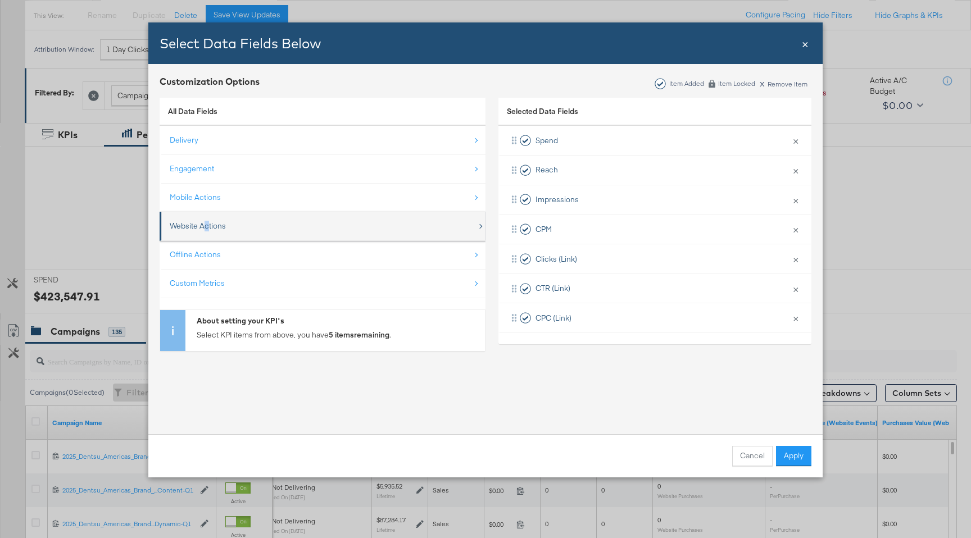
click at [206, 229] on div "Website Actions" at bounding box center [198, 226] width 56 height 11
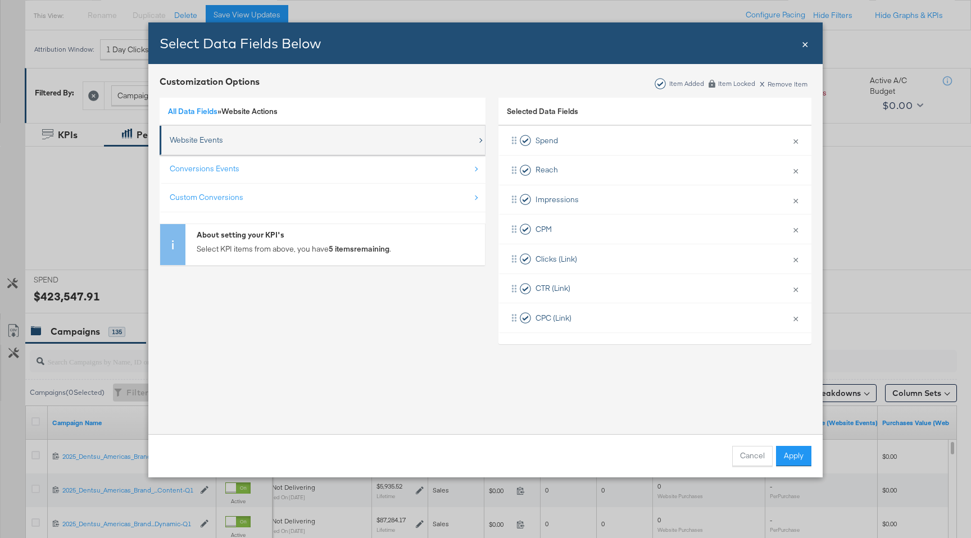
click at [203, 135] on div "Website Events" at bounding box center [196, 140] width 53 height 11
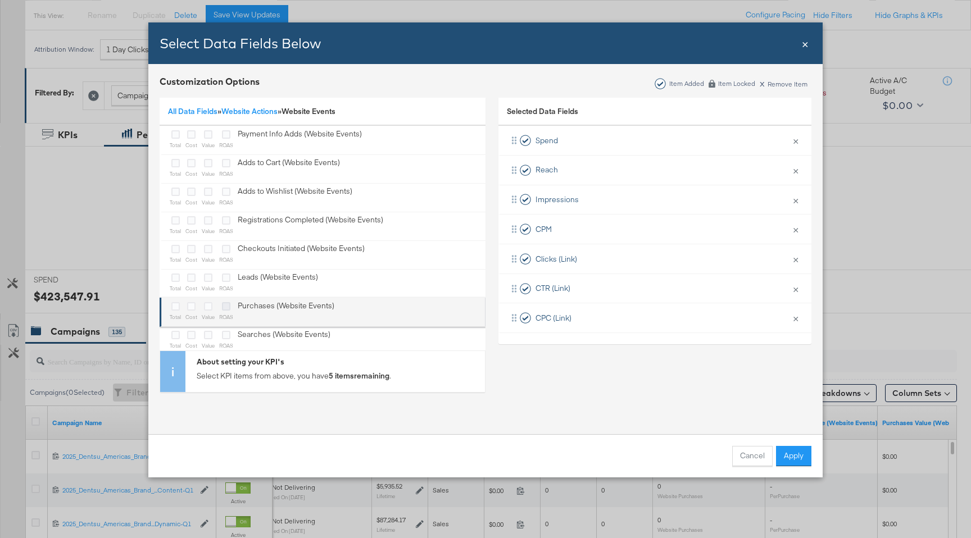
click at [223, 303] on icon "Bulk Add Locations Modal" at bounding box center [226, 306] width 8 height 8
click at [0, 0] on input "Bulk Add Locations Modal" at bounding box center [0, 0] width 0 height 0
click at [208, 307] on icon "Bulk Add Locations Modal" at bounding box center [208, 306] width 8 height 8
click at [0, 0] on input "Bulk Add Locations Modal" at bounding box center [0, 0] width 0 height 0
click at [195, 307] on div "Bulk Add Locations Modal" at bounding box center [191, 307] width 12 height 13
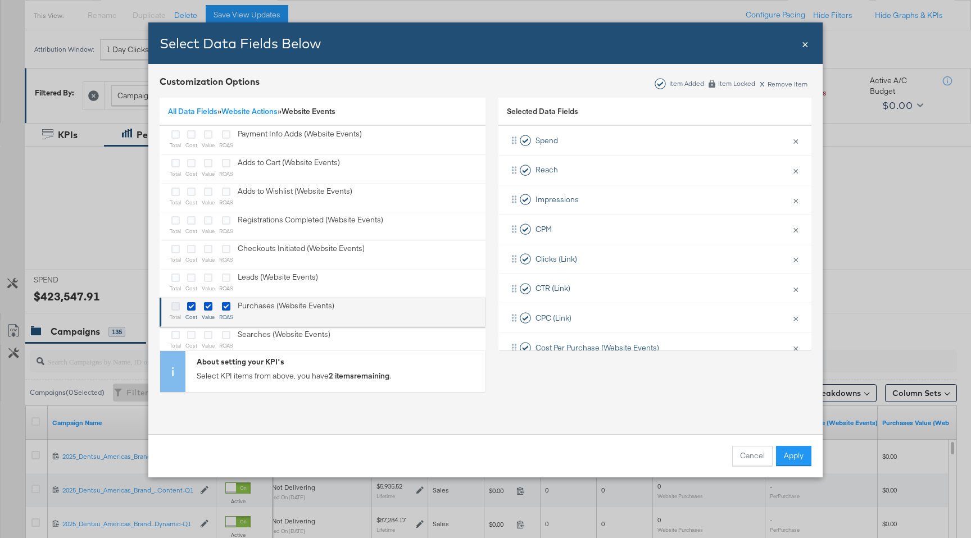
click at [172, 308] on icon "Bulk Add Locations Modal" at bounding box center [175, 306] width 8 height 8
click at [0, 0] on input "Bulk Add Locations Modal" at bounding box center [0, 0] width 0 height 0
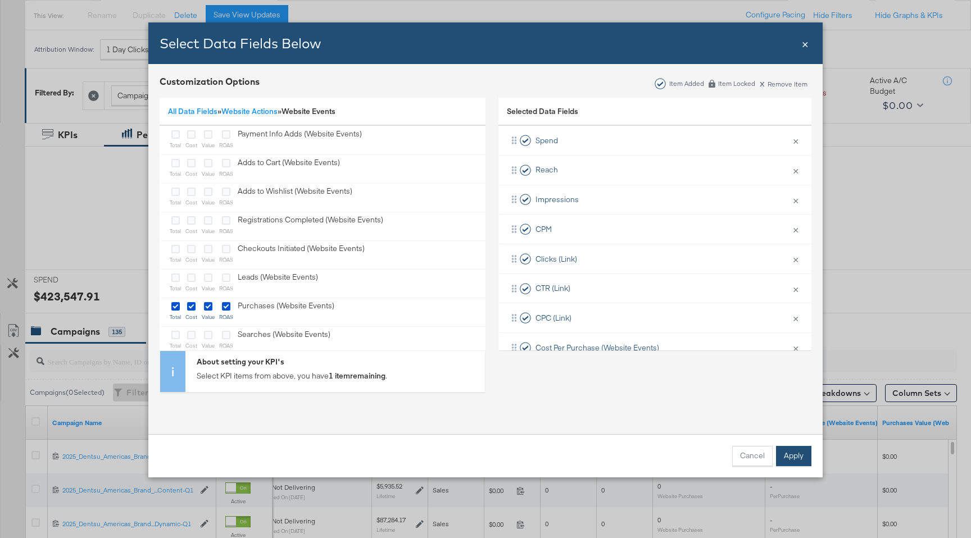
click at [782, 465] on button "Apply" at bounding box center [793, 456] width 35 height 20
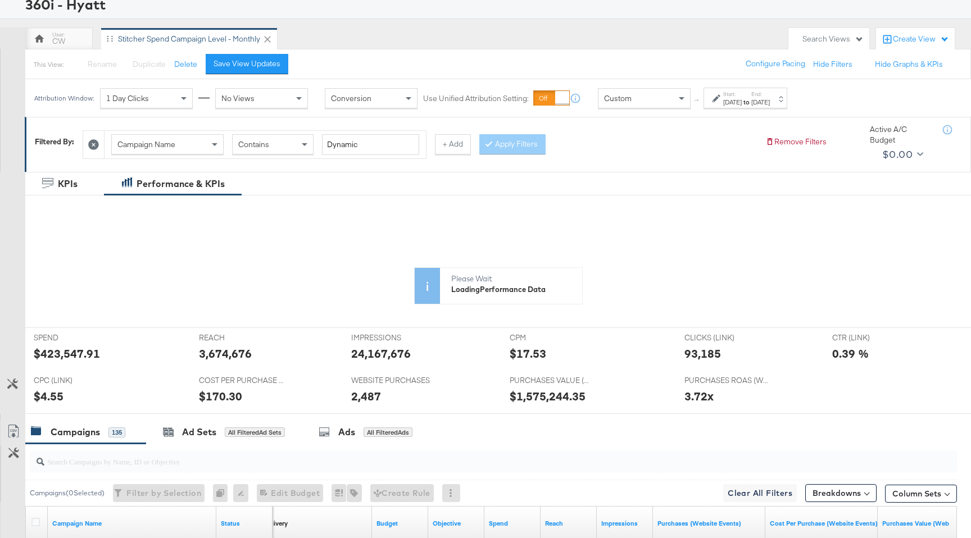
scroll to position [75, 0]
click at [148, 106] on div "1 Day Clicks" at bounding box center [147, 99] width 92 height 19
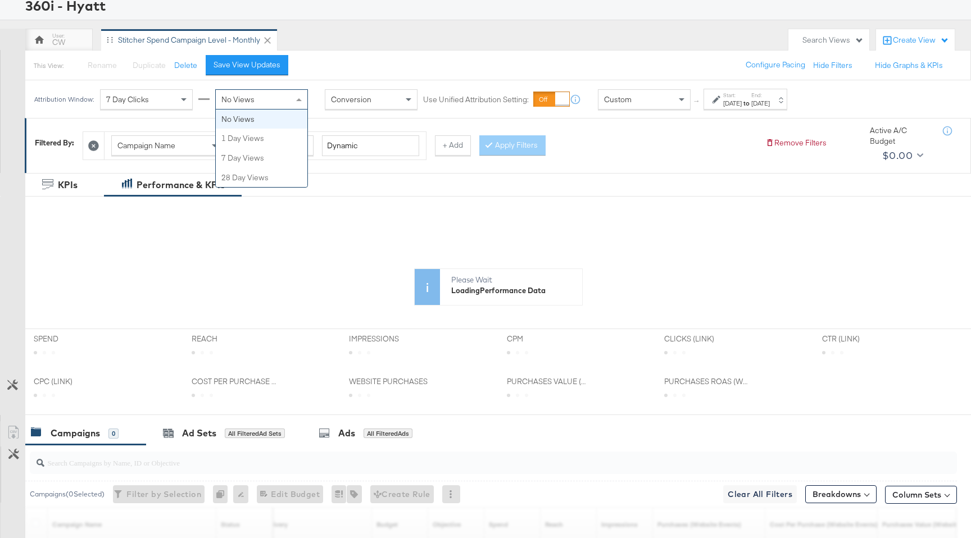
click at [276, 99] on div "No Views" at bounding box center [262, 99] width 92 height 19
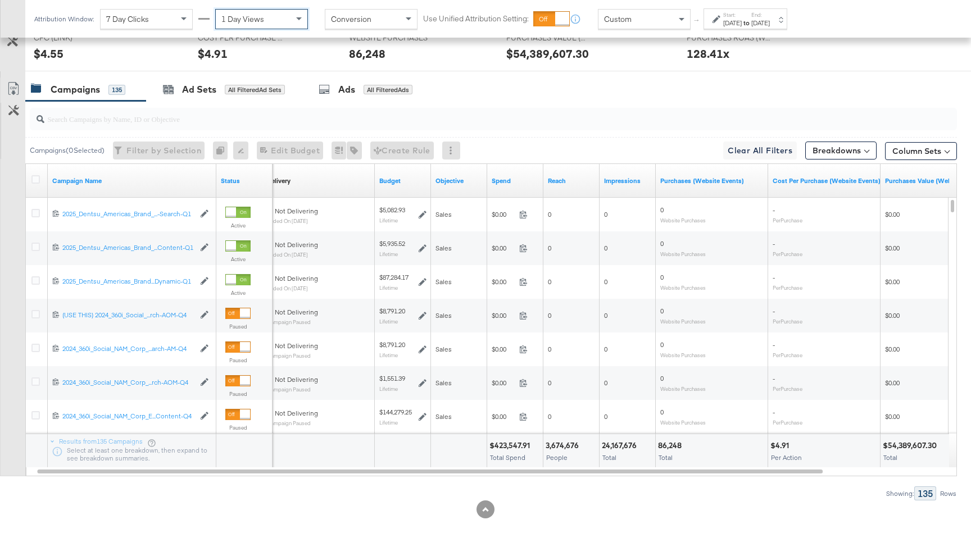
scroll to position [418, 0]
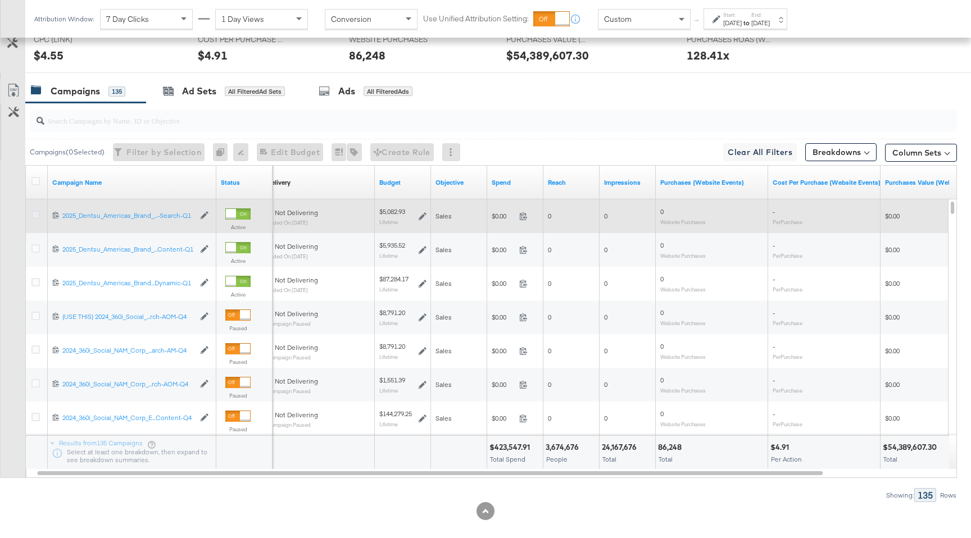
click at [37, 214] on icon at bounding box center [35, 215] width 8 height 8
click at [0, 0] on input "checkbox" at bounding box center [0, 0] width 0 height 0
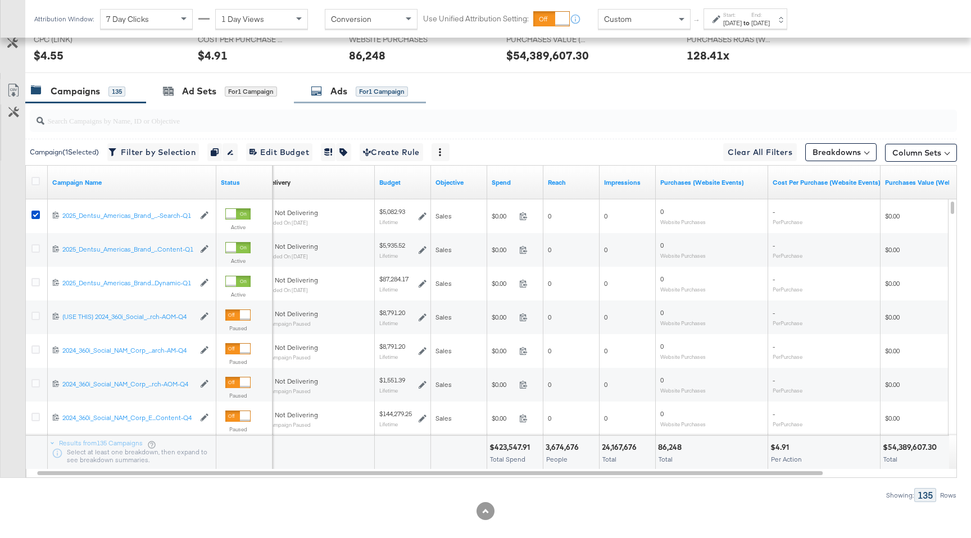
click at [380, 98] on div "Ads for 1 Campaign" at bounding box center [360, 91] width 132 height 24
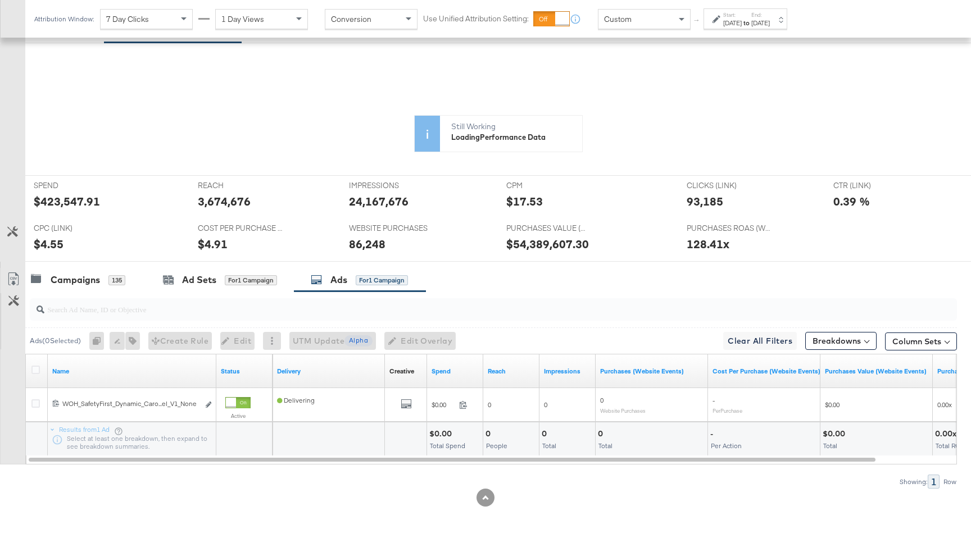
scroll to position [229, 0]
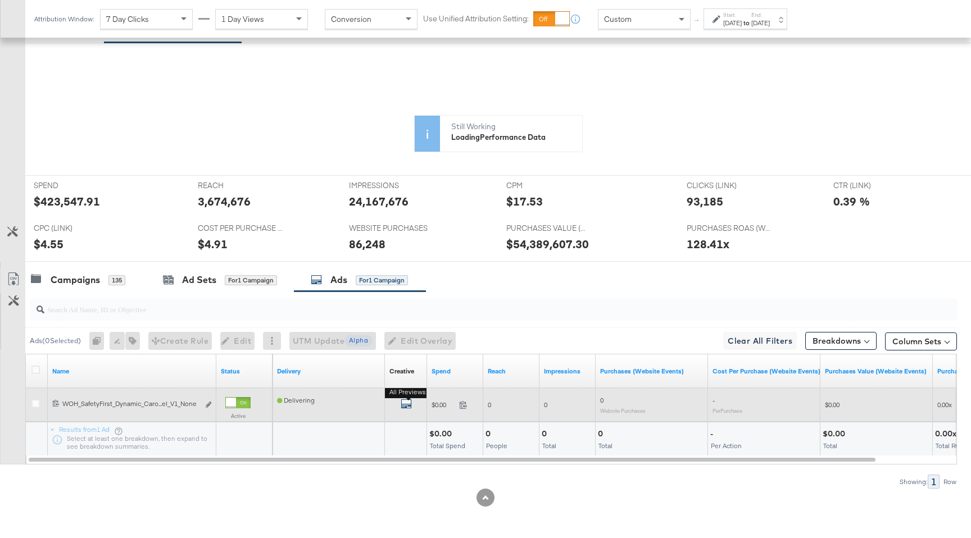
click at [409, 404] on icon "default" at bounding box center [406, 403] width 11 height 11
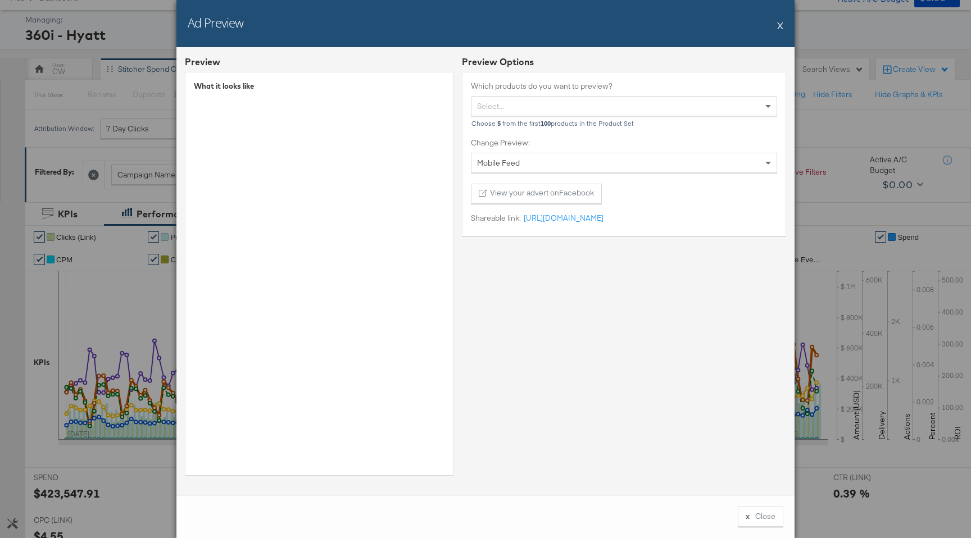
scroll to position [0, 0]
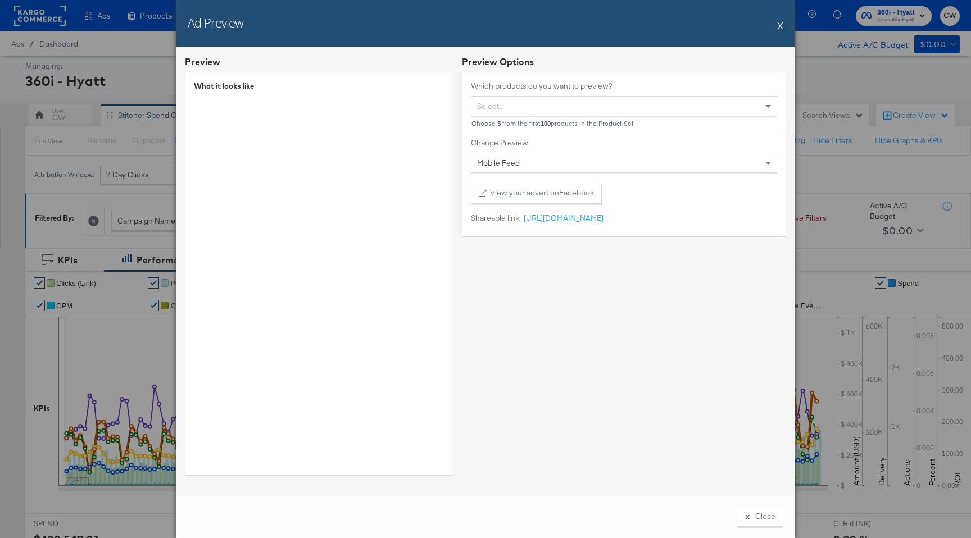
click at [782, 24] on button "X" at bounding box center [780, 25] width 6 height 22
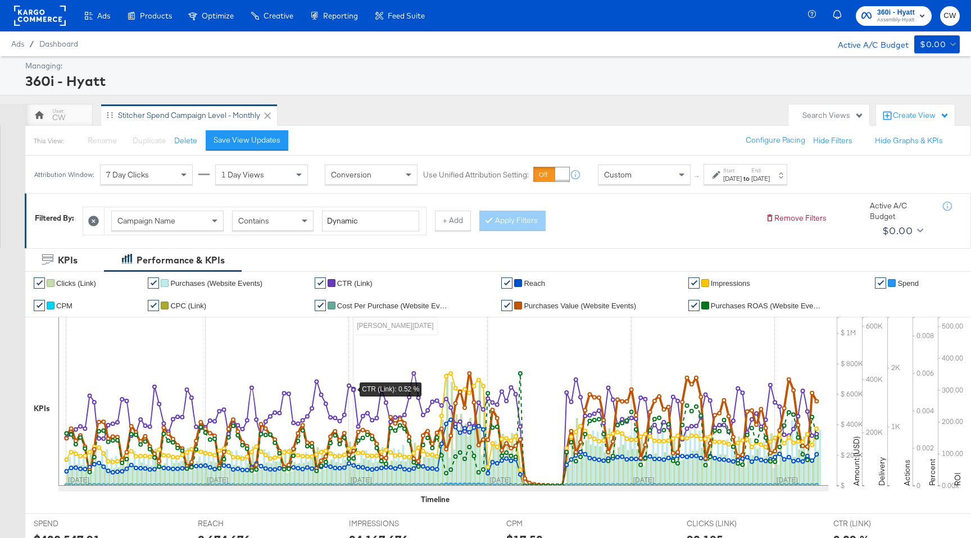
scroll to position [338, 0]
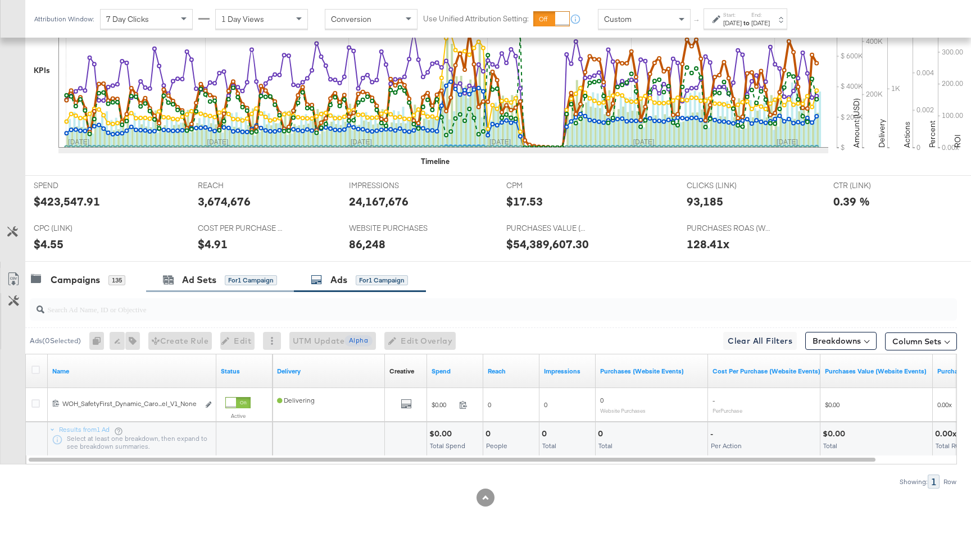
click at [214, 287] on div "Ad Sets for 1 Campaign" at bounding box center [220, 280] width 148 height 24
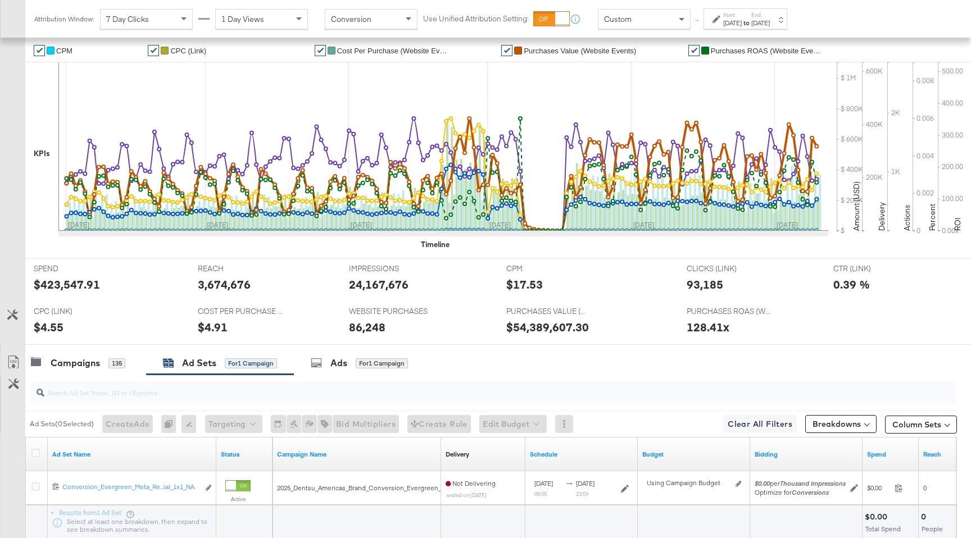
scroll to position [260, 0]
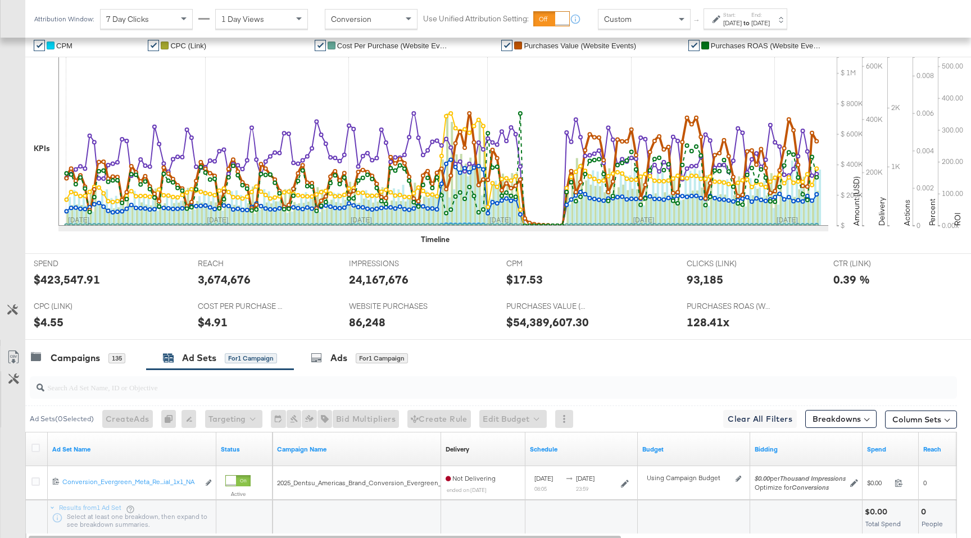
click at [163, 19] on div "7 Day Clicks" at bounding box center [147, 19] width 92 height 19
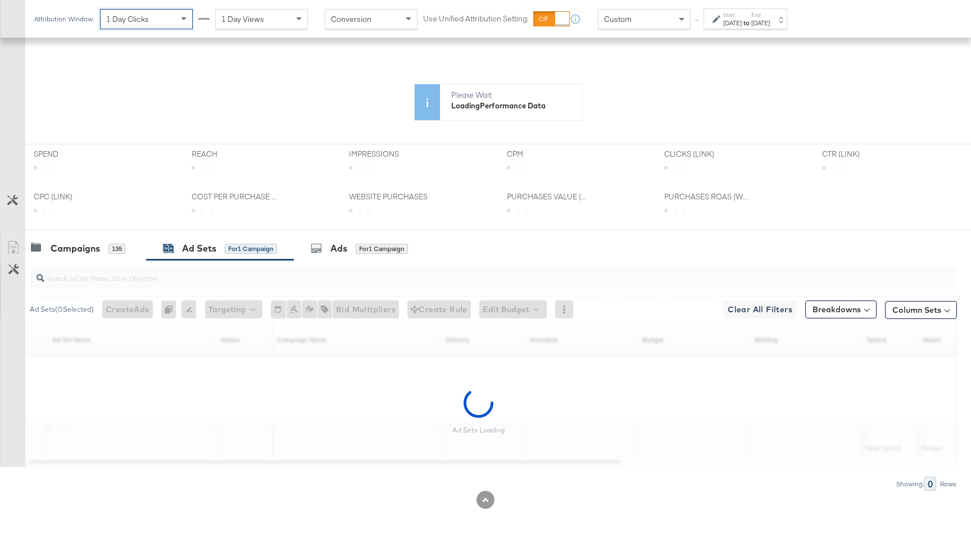
click at [256, 19] on span "1 Day Views" at bounding box center [242, 19] width 43 height 10
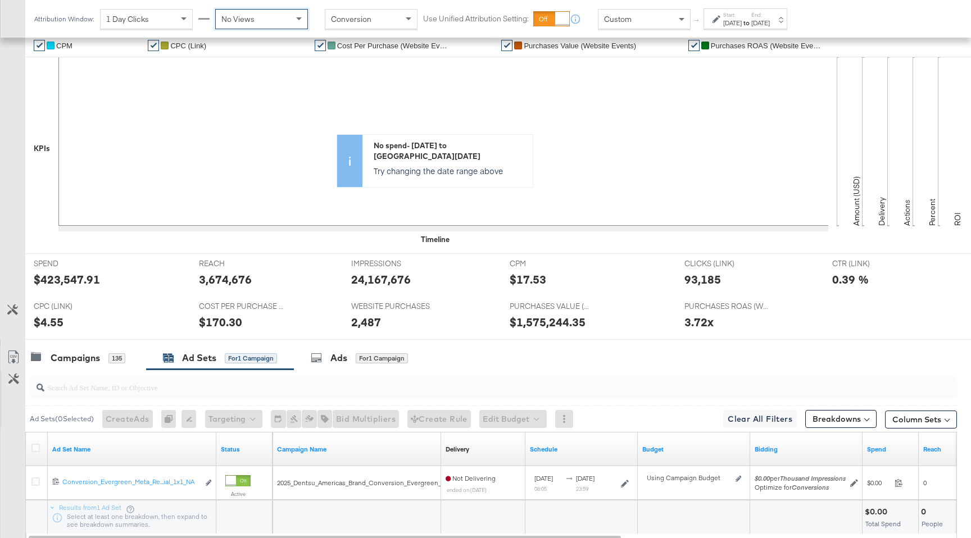
scroll to position [338, 0]
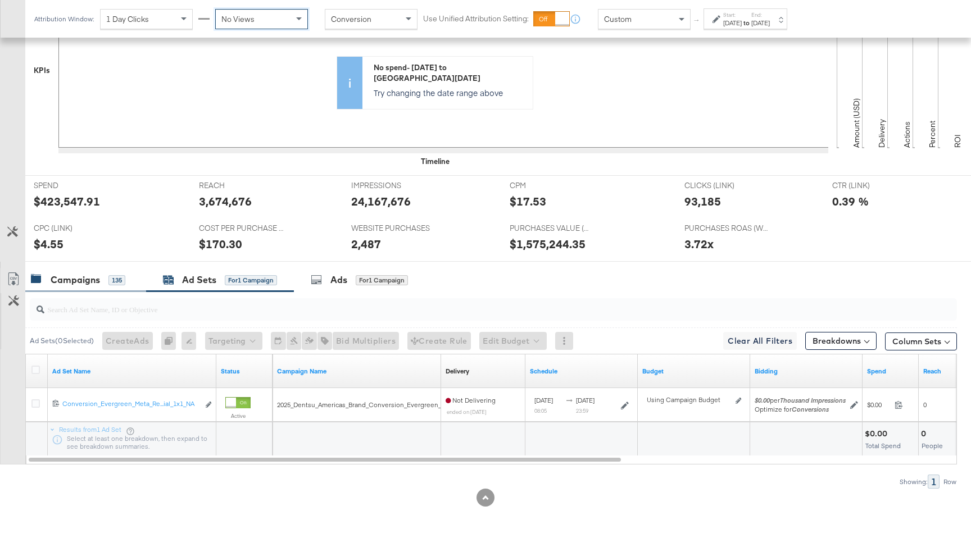
click at [111, 281] on div "135" at bounding box center [116, 280] width 17 height 10
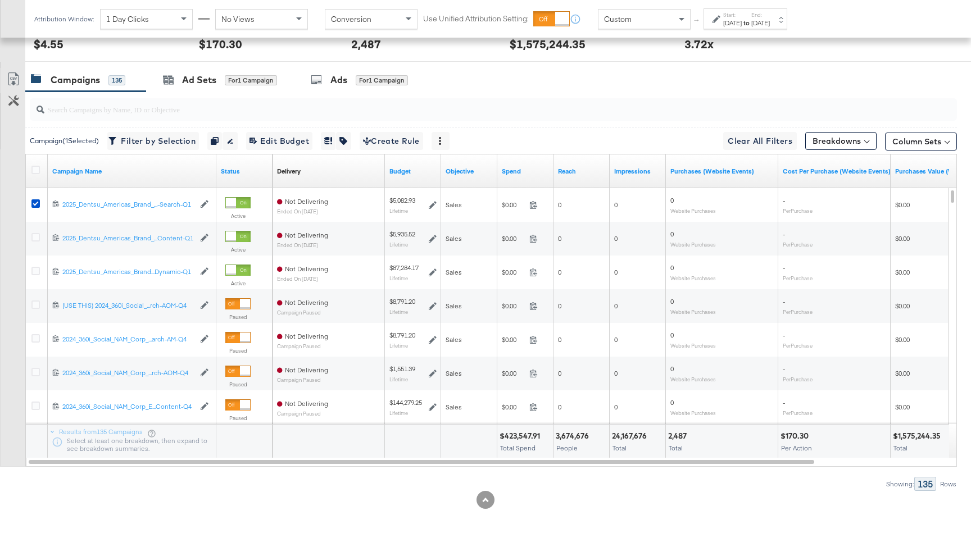
scroll to position [528, 0]
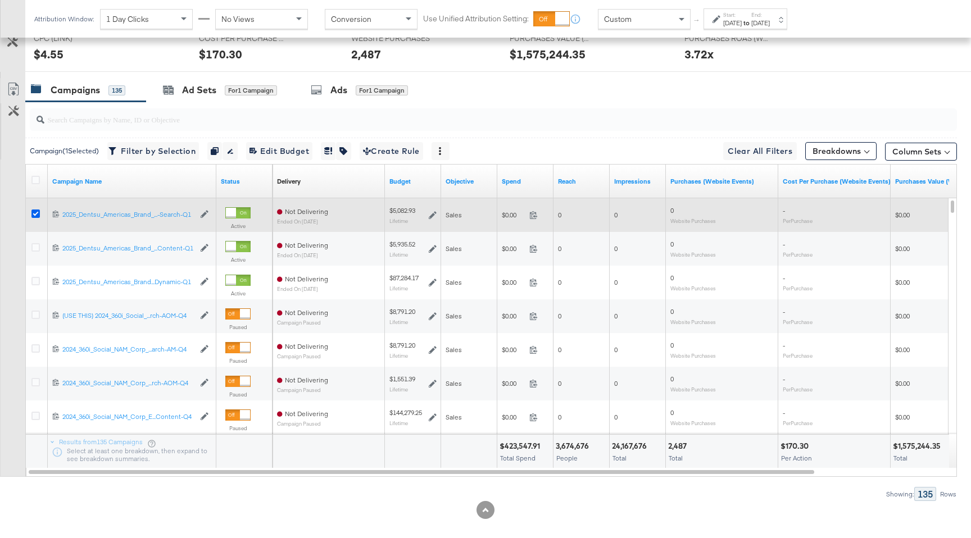
click at [37, 216] on icon at bounding box center [35, 214] width 8 height 8
click at [0, 0] on input "checkbox" at bounding box center [0, 0] width 0 height 0
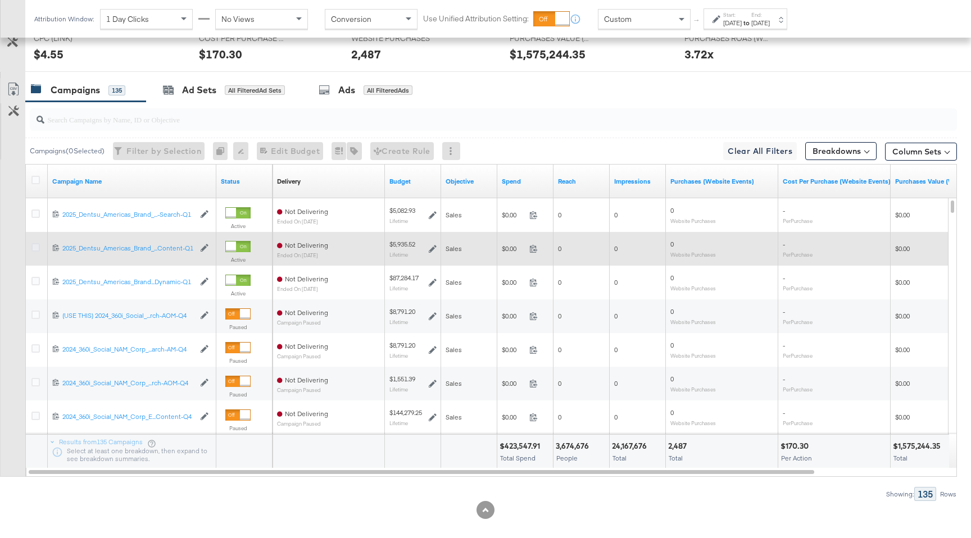
click at [37, 247] on icon at bounding box center [35, 247] width 8 height 8
click at [0, 0] on input "checkbox" at bounding box center [0, 0] width 0 height 0
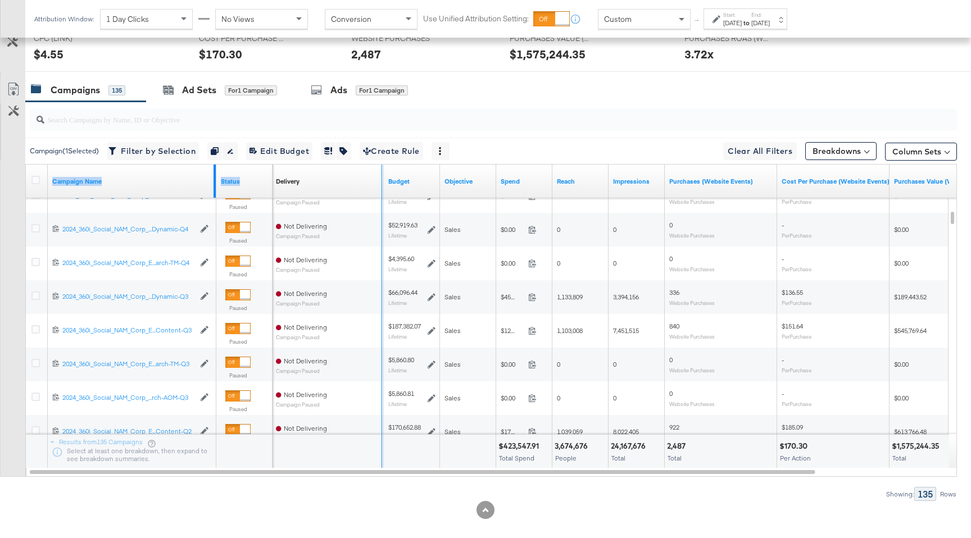
drag, startPoint x: 214, startPoint y: 182, endPoint x: 380, endPoint y: 187, distance: 166.4
click at [26, 165] on div "Campaign Name Status Delivery Sorting Unavailable Budget Objective Spend Reach …" at bounding box center [26, 165] width 0 height 0
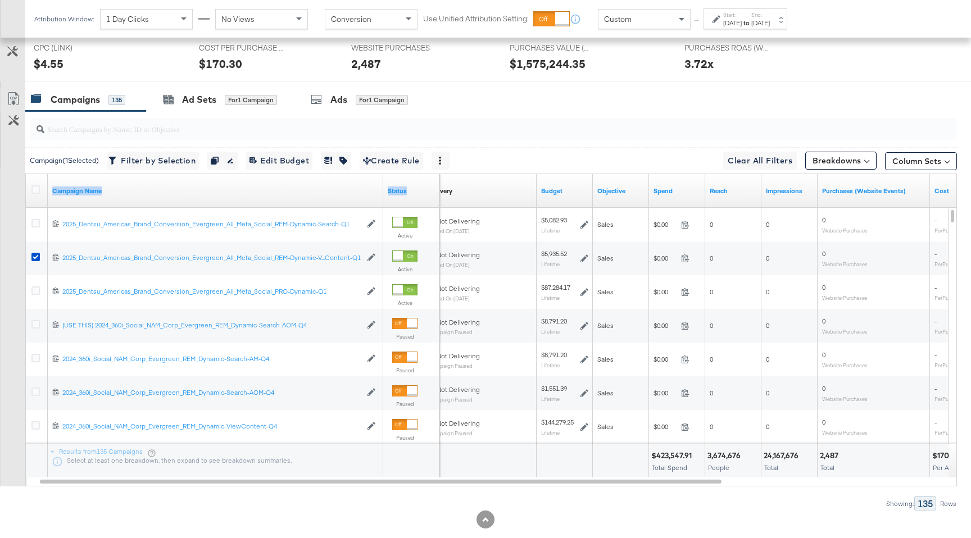
scroll to position [541, 0]
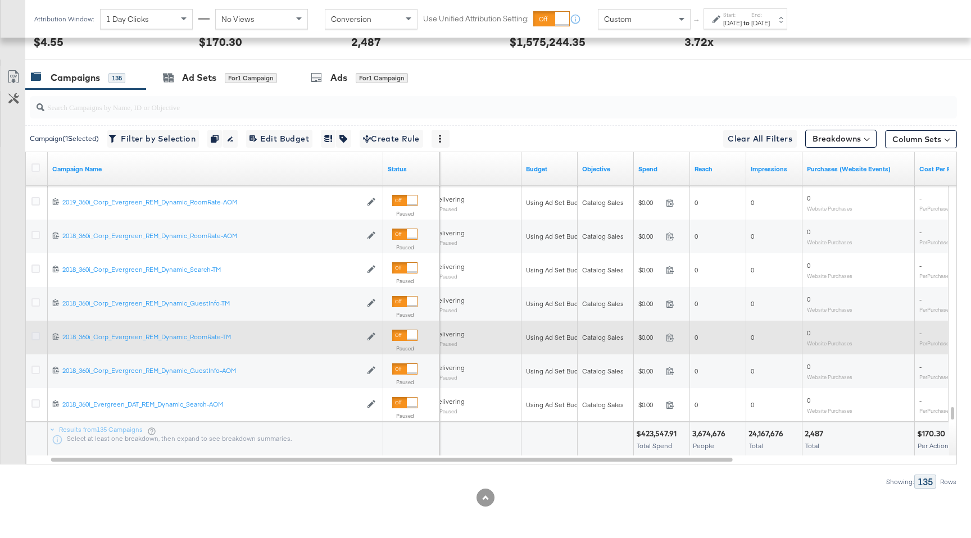
click at [37, 336] on icon at bounding box center [35, 336] width 8 height 8
click at [0, 0] on input "checkbox" at bounding box center [0, 0] width 0 height 0
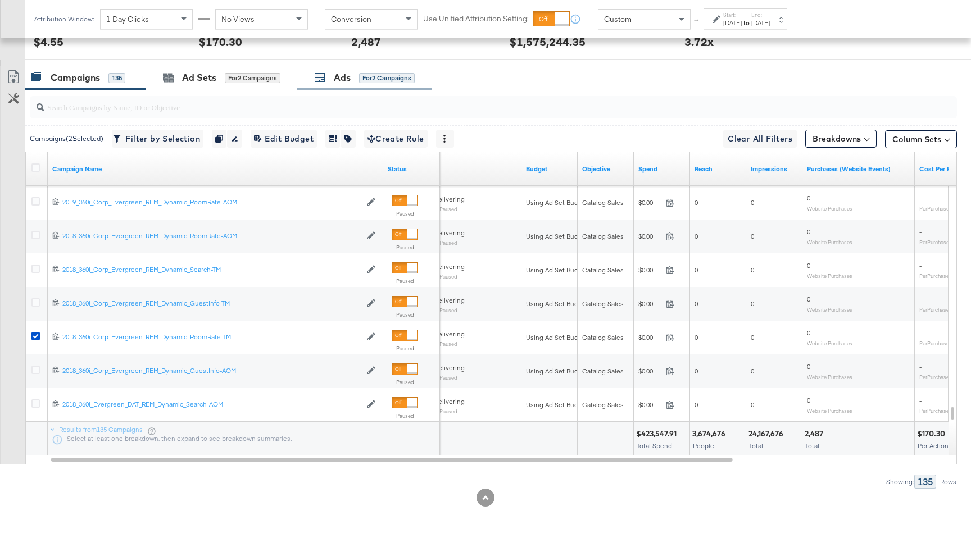
click at [382, 85] on div "Ads for 2 Campaigns" at bounding box center [364, 78] width 134 height 24
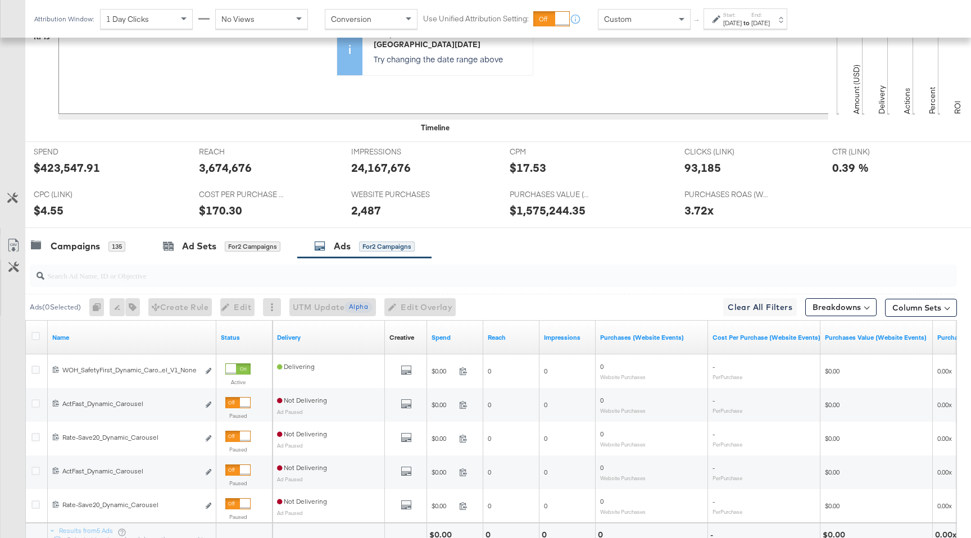
scroll to position [473, 0]
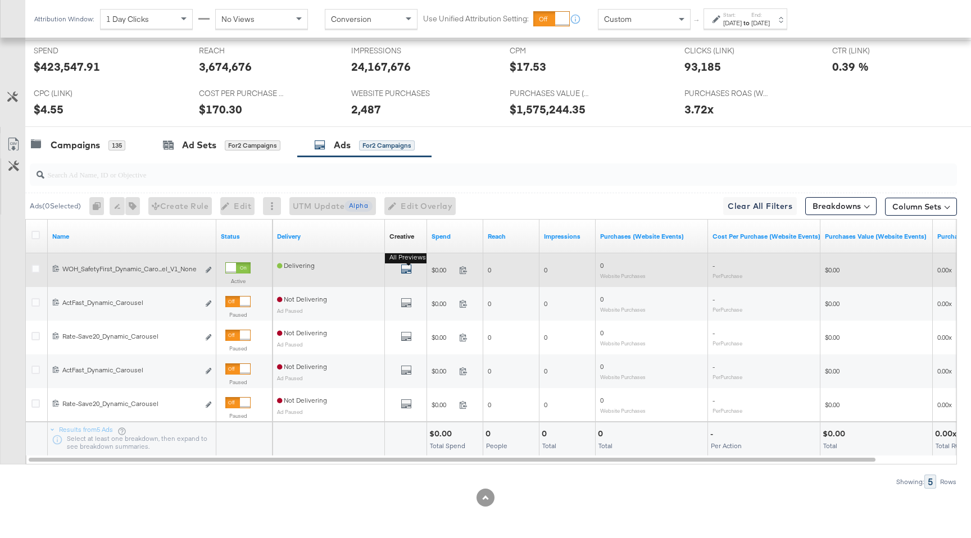
click at [404, 267] on icon "default" at bounding box center [406, 269] width 11 height 11
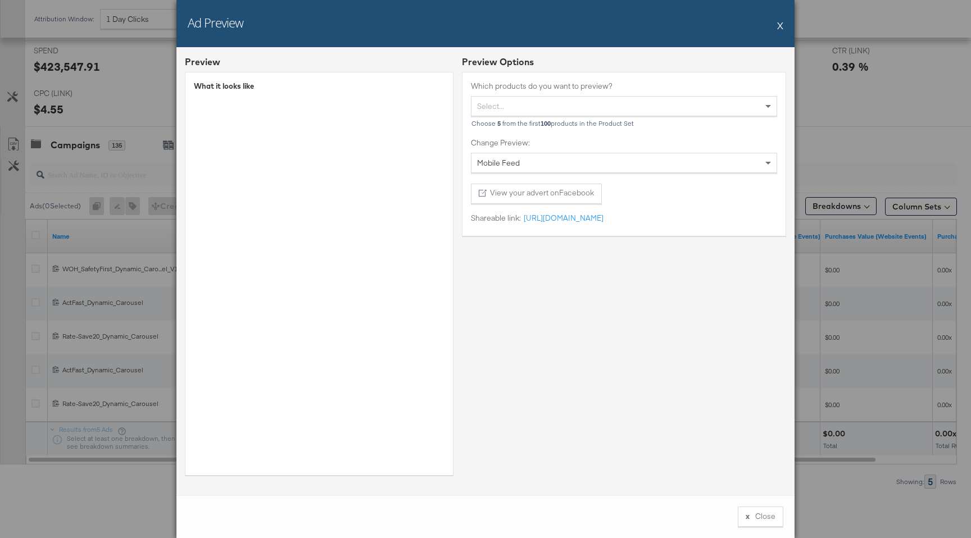
click at [780, 25] on button "X" at bounding box center [780, 25] width 6 height 22
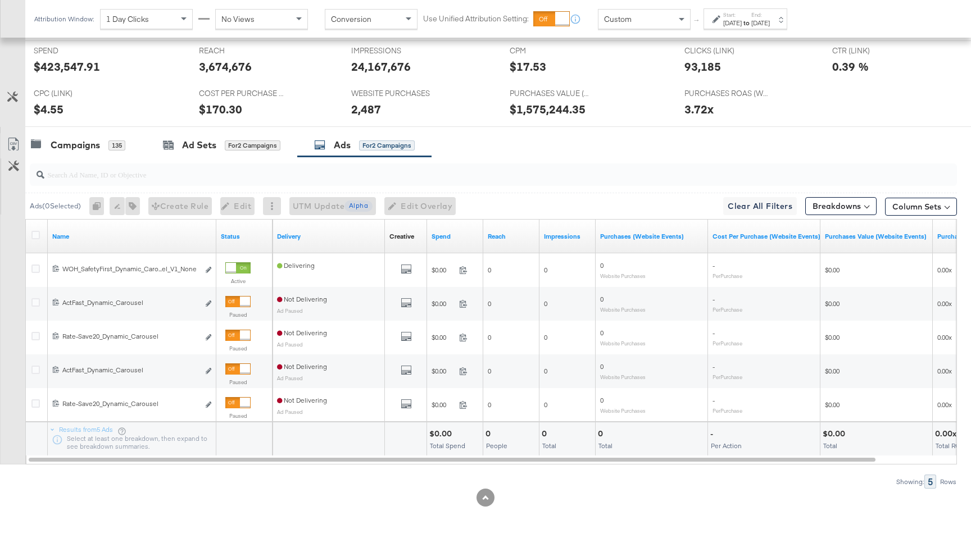
scroll to position [0, 0]
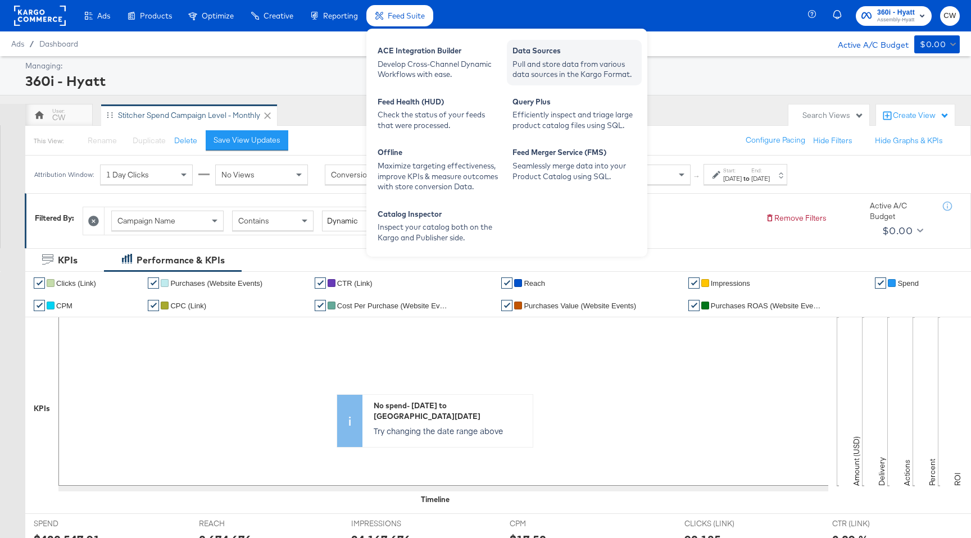
click at [561, 59] on div "Pull and store data from various data sources in the Kargo Format." at bounding box center [575, 69] width 124 height 21
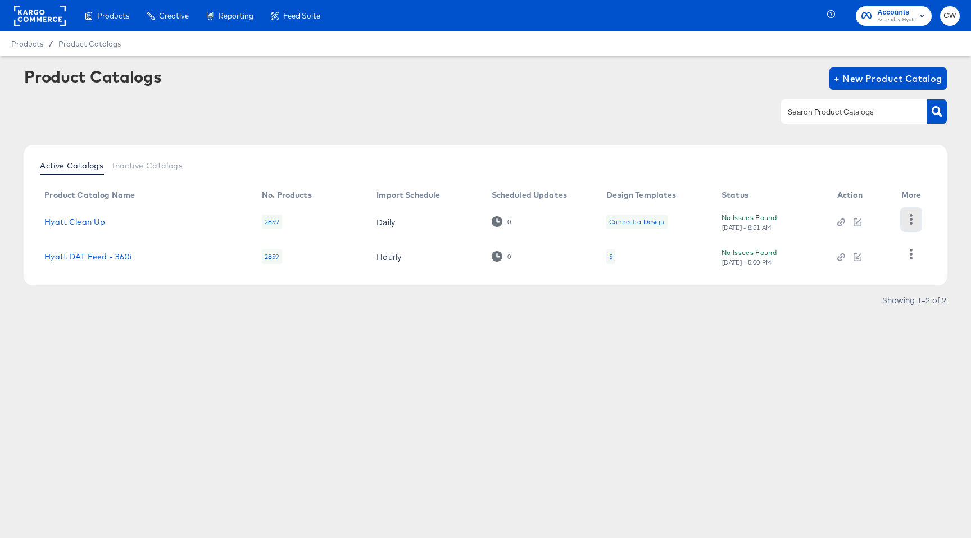
click at [908, 220] on icon "button" at bounding box center [911, 219] width 11 height 11
click at [845, 220] on div "HUD Checks (Internal)" at bounding box center [865, 219] width 112 height 18
